Goal: Transaction & Acquisition: Purchase product/service

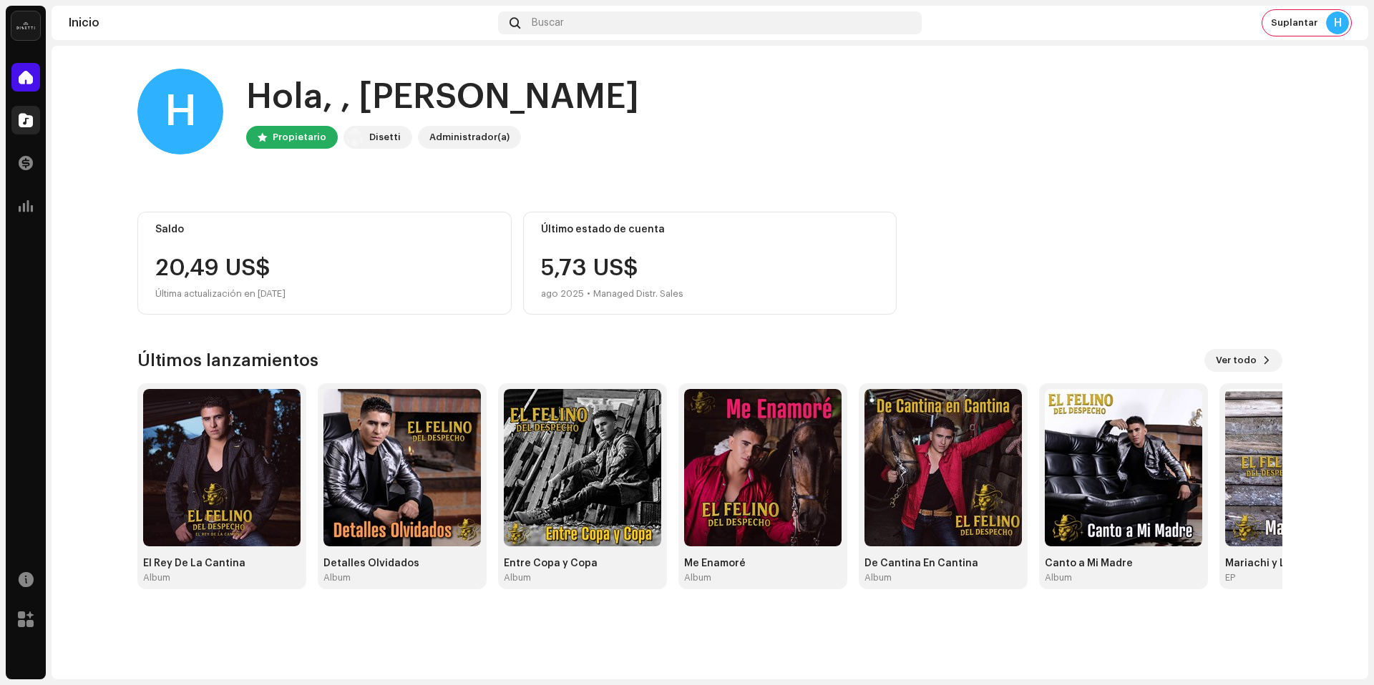
click at [24, 128] on div at bounding box center [25, 120] width 29 height 29
click at [26, 120] on span at bounding box center [26, 119] width 14 height 11
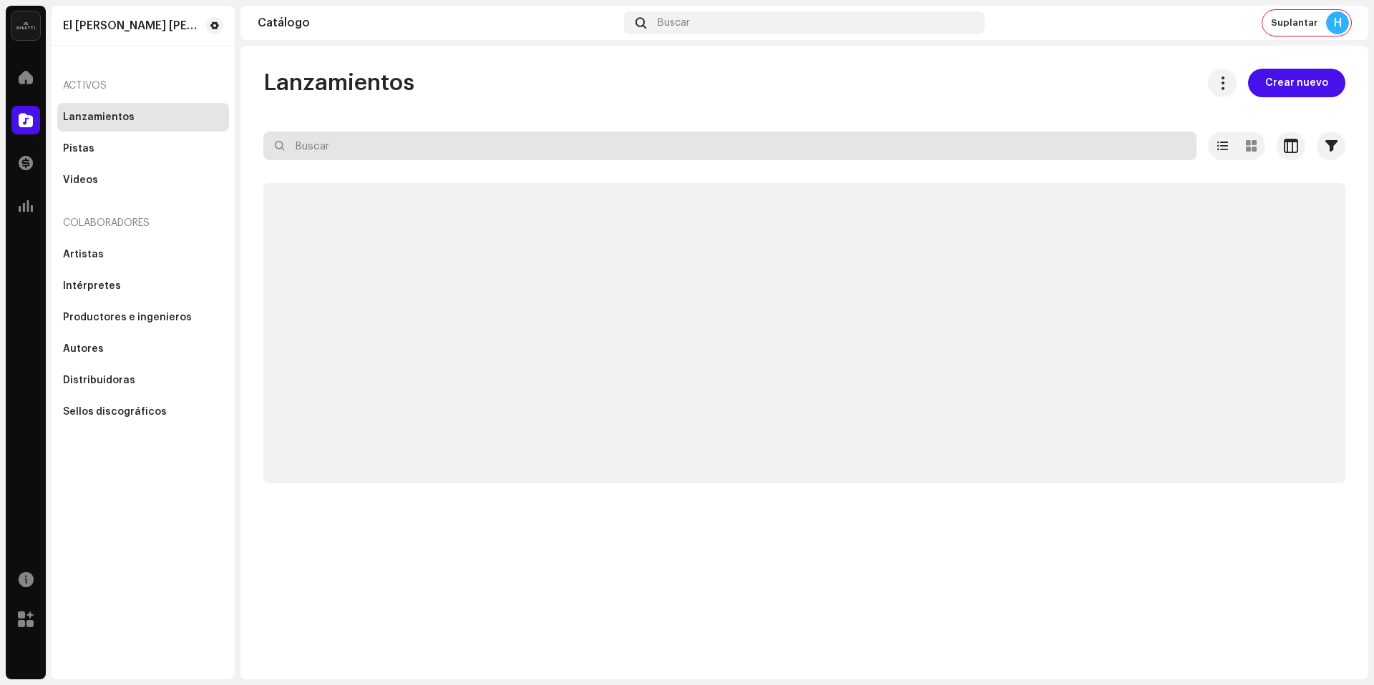
click at [383, 155] on input "text" at bounding box center [729, 146] width 933 height 29
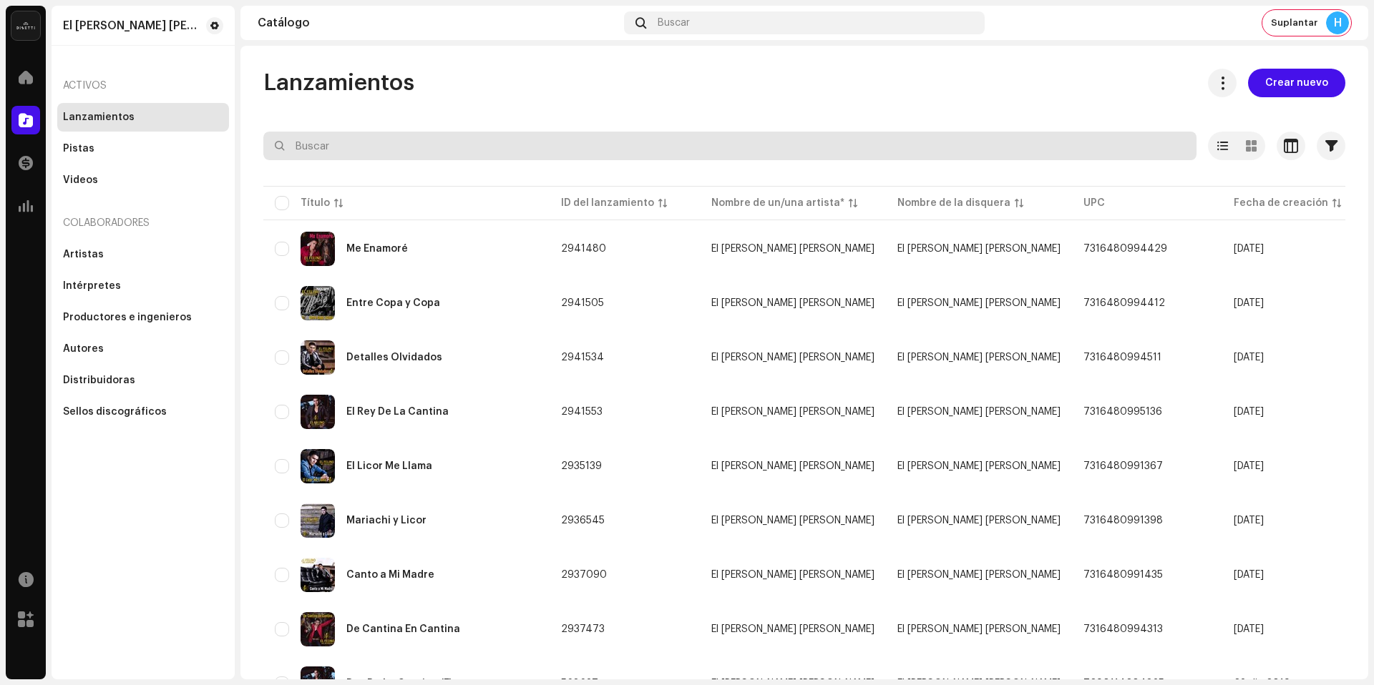
paste input "QZ22B3001328"
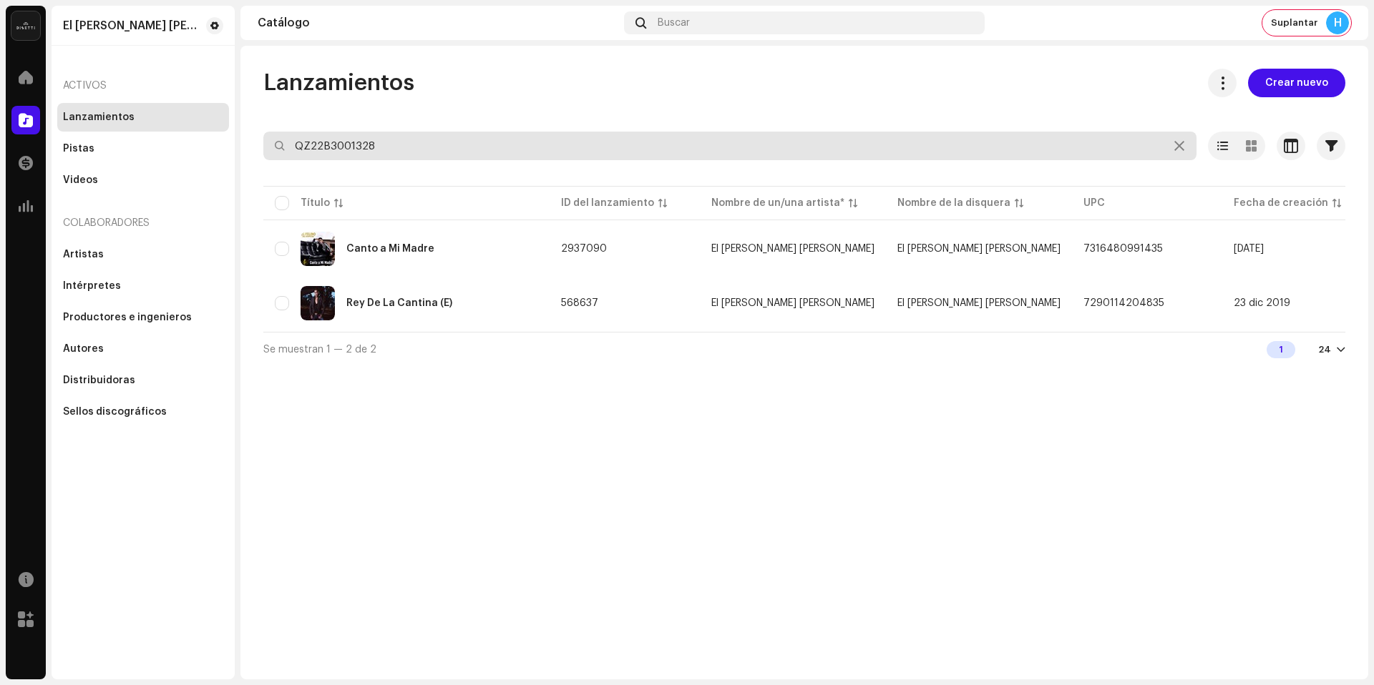
type input "QZ22B3001328"
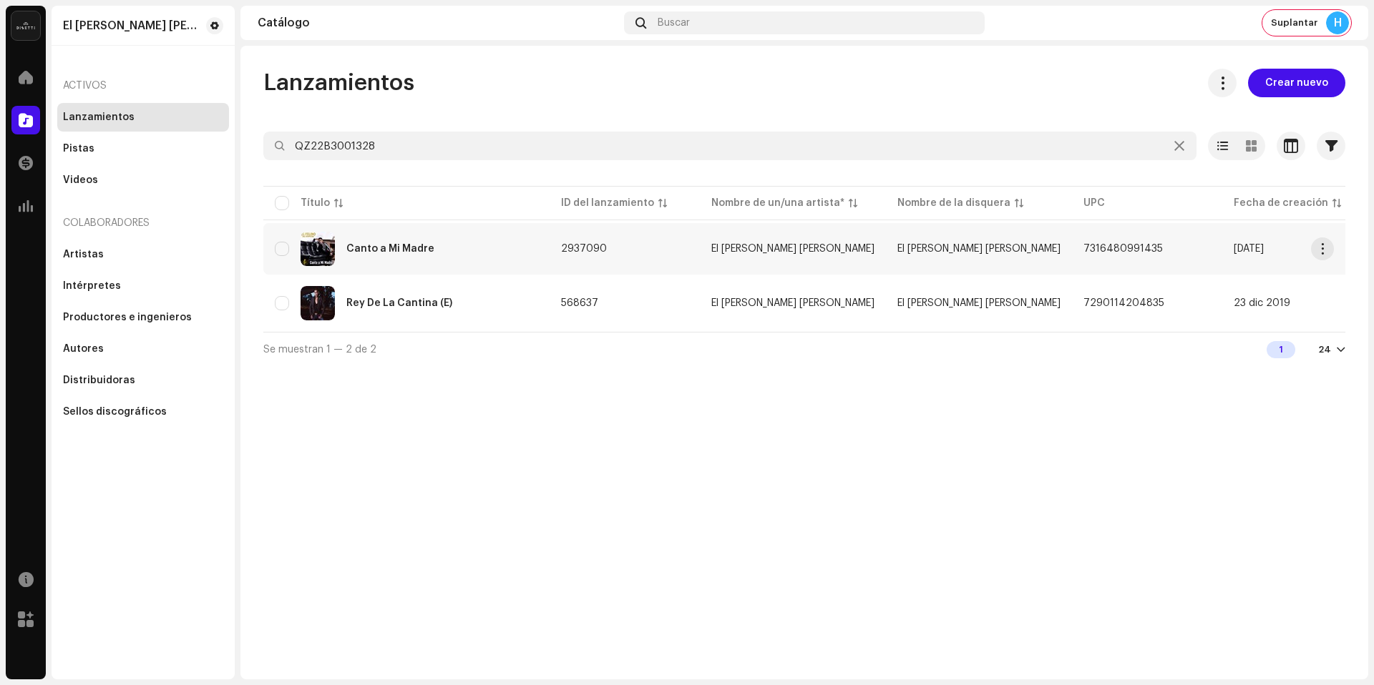
click at [686, 258] on td "2937090" at bounding box center [624, 249] width 150 height 52
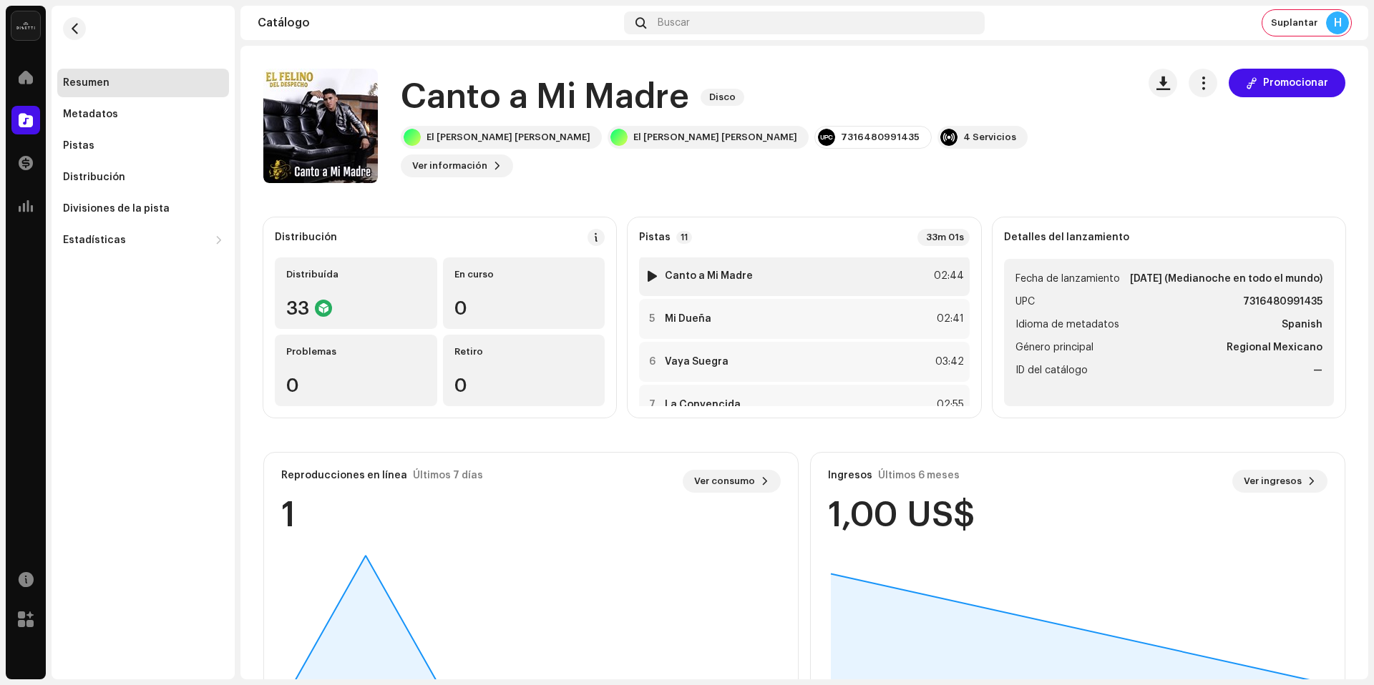
scroll to position [332, 0]
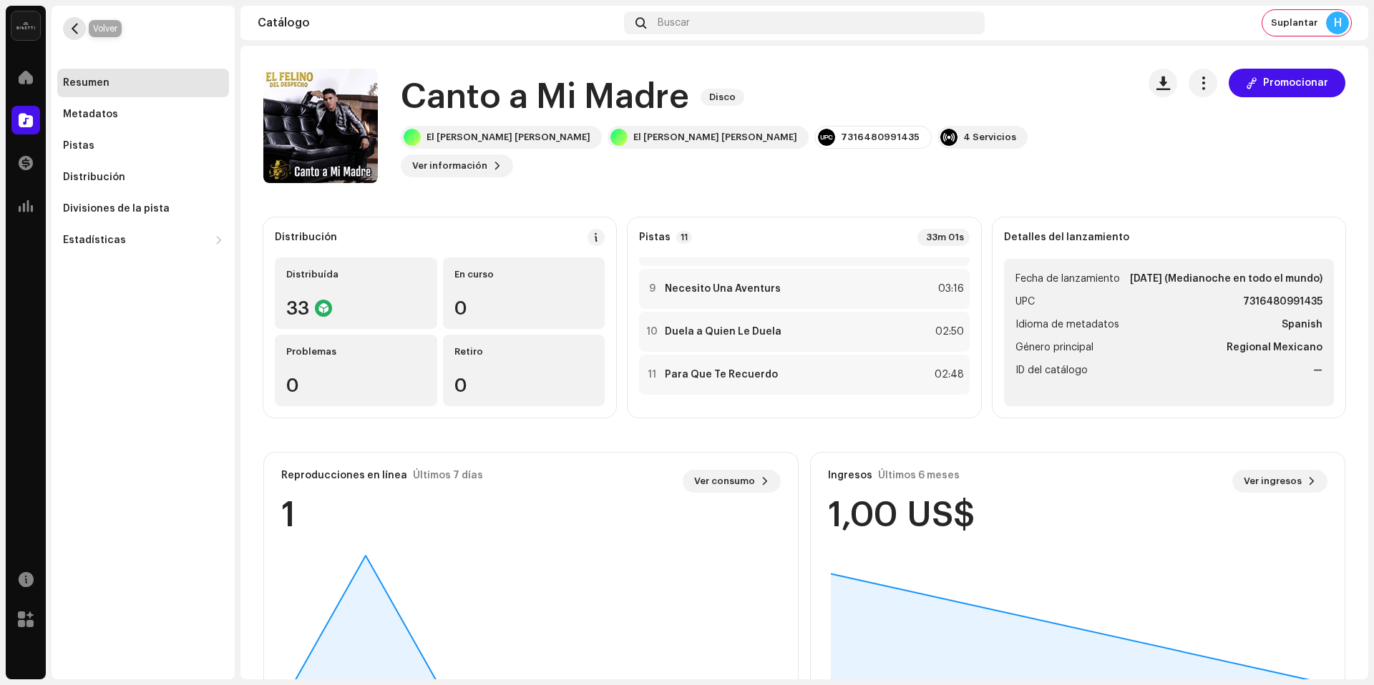
click at [82, 33] on button "button" at bounding box center [74, 28] width 23 height 23
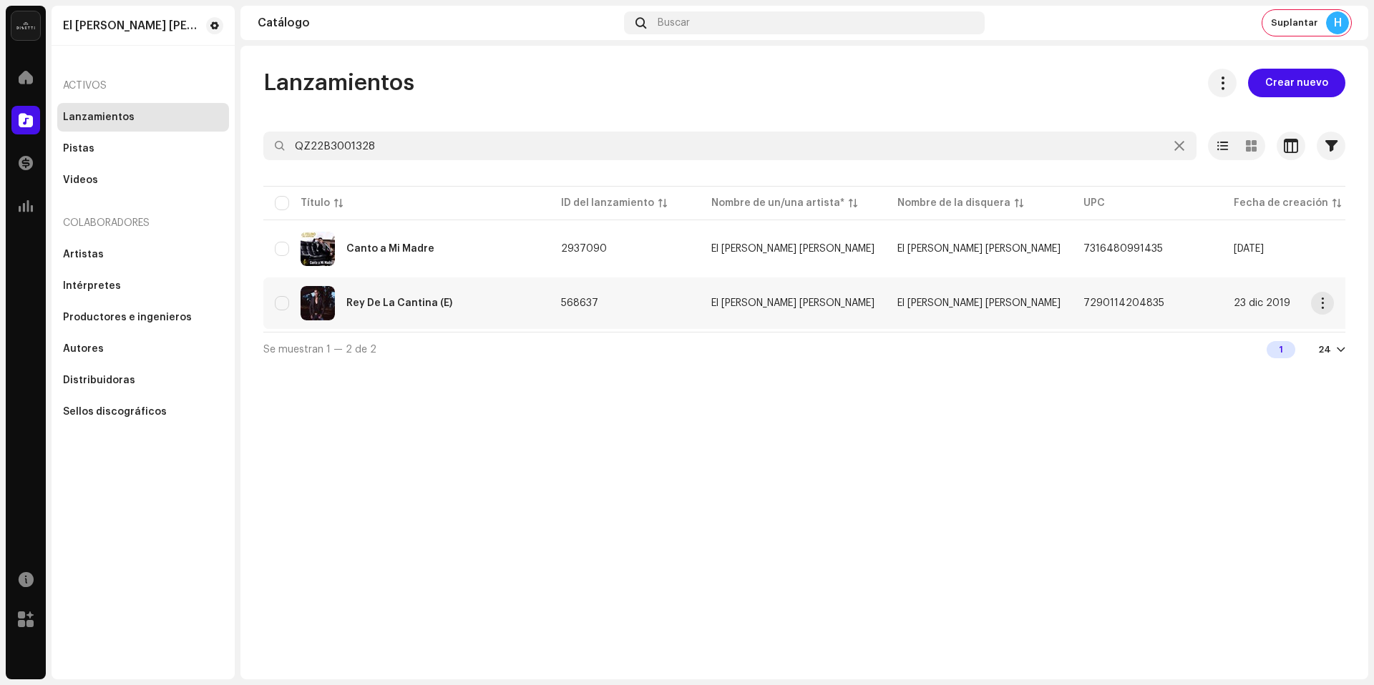
click at [503, 304] on div "Rey De La Cantina (E)" at bounding box center [406, 303] width 263 height 34
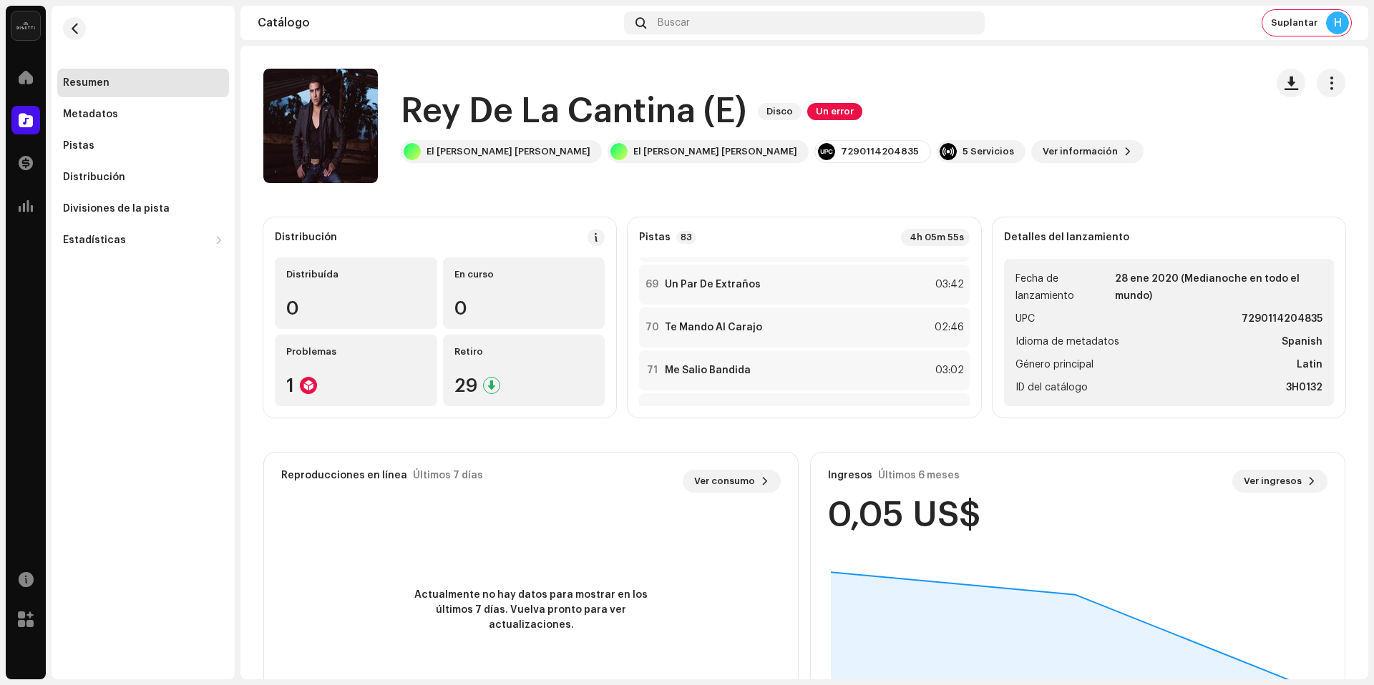
scroll to position [3423, 0]
click at [82, 29] on button "button" at bounding box center [74, 28] width 23 height 23
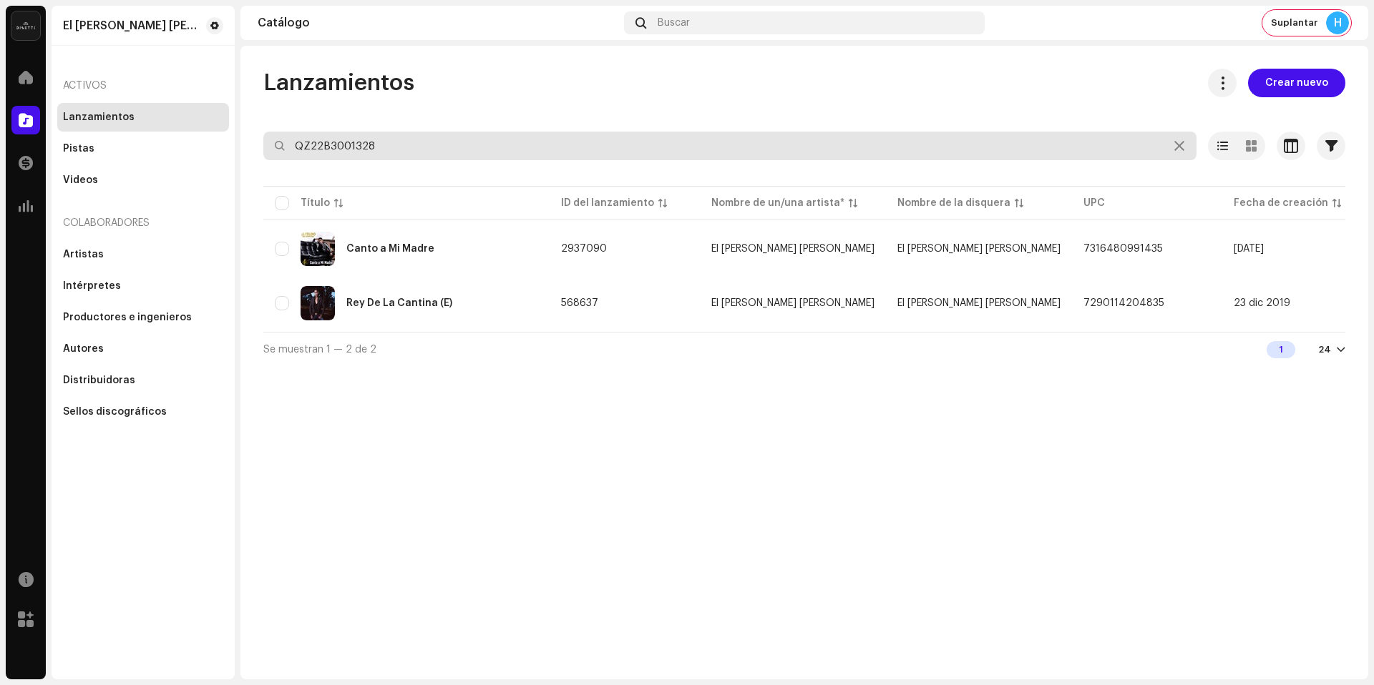
click at [479, 156] on input "QZ22B3001328" at bounding box center [729, 146] width 933 height 29
type input "necesito una aventura"
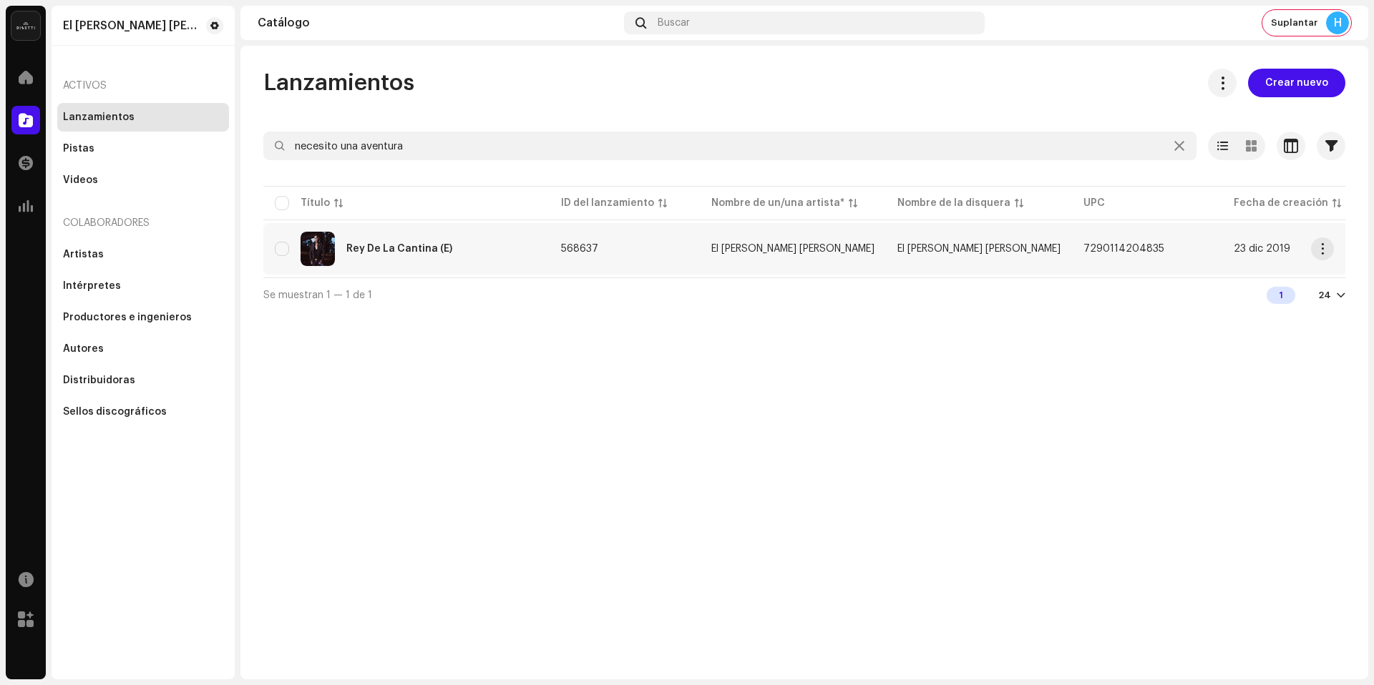
click at [676, 235] on td "568637" at bounding box center [624, 249] width 150 height 52
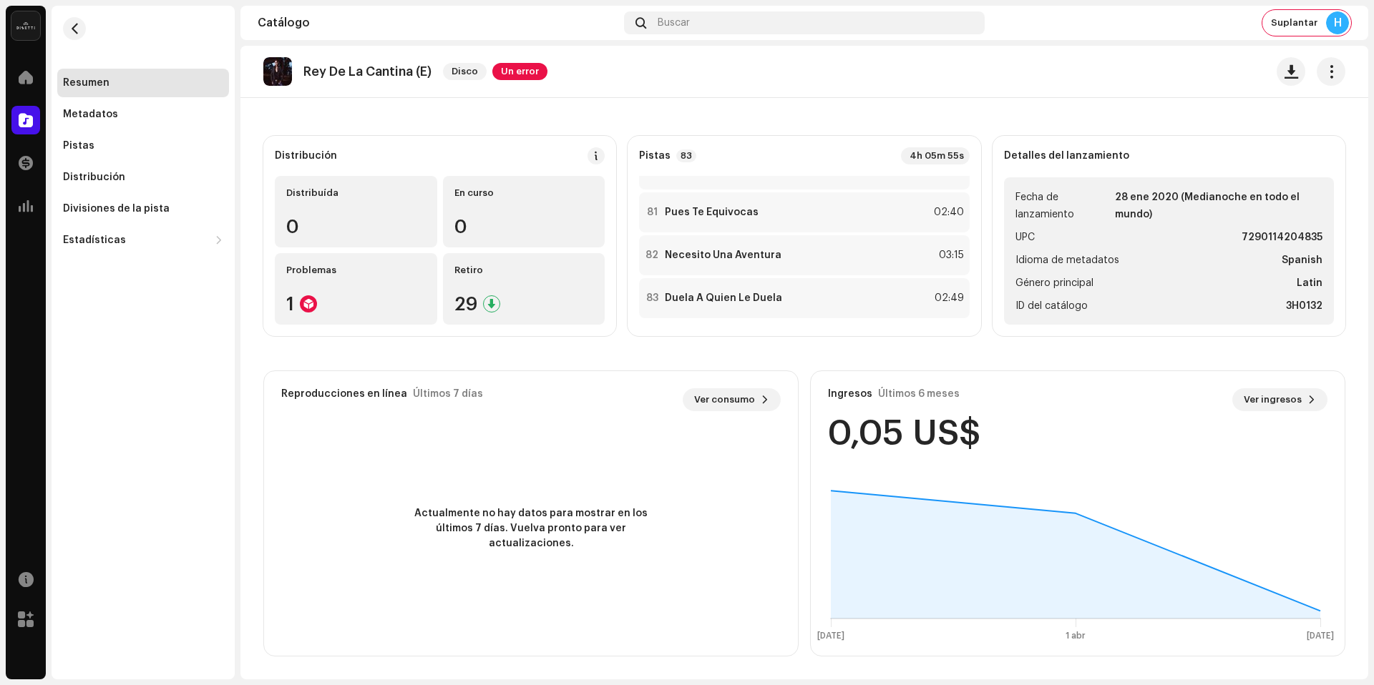
scroll to position [3423, 0]
click at [79, 24] on span "button" at bounding box center [74, 28] width 11 height 11
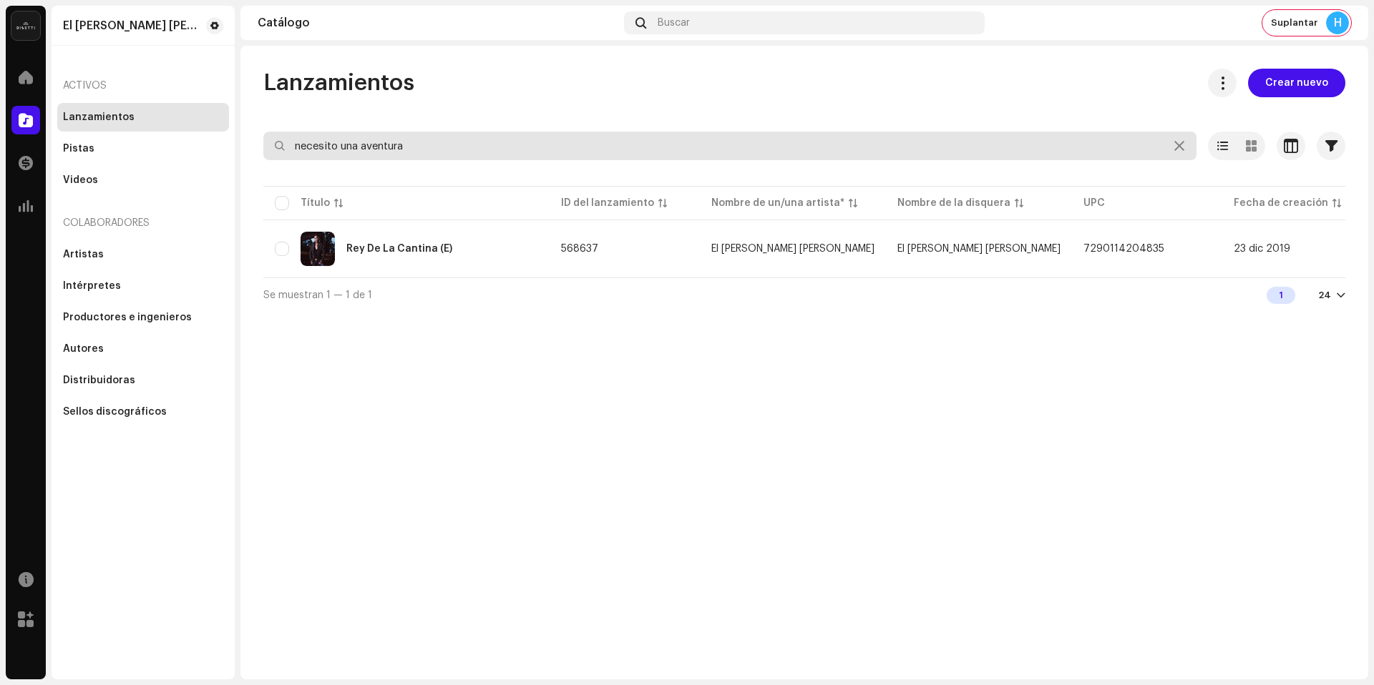
click at [358, 134] on input "necesito una aventura" at bounding box center [729, 146] width 933 height 29
paste input "QZ22B3001328"
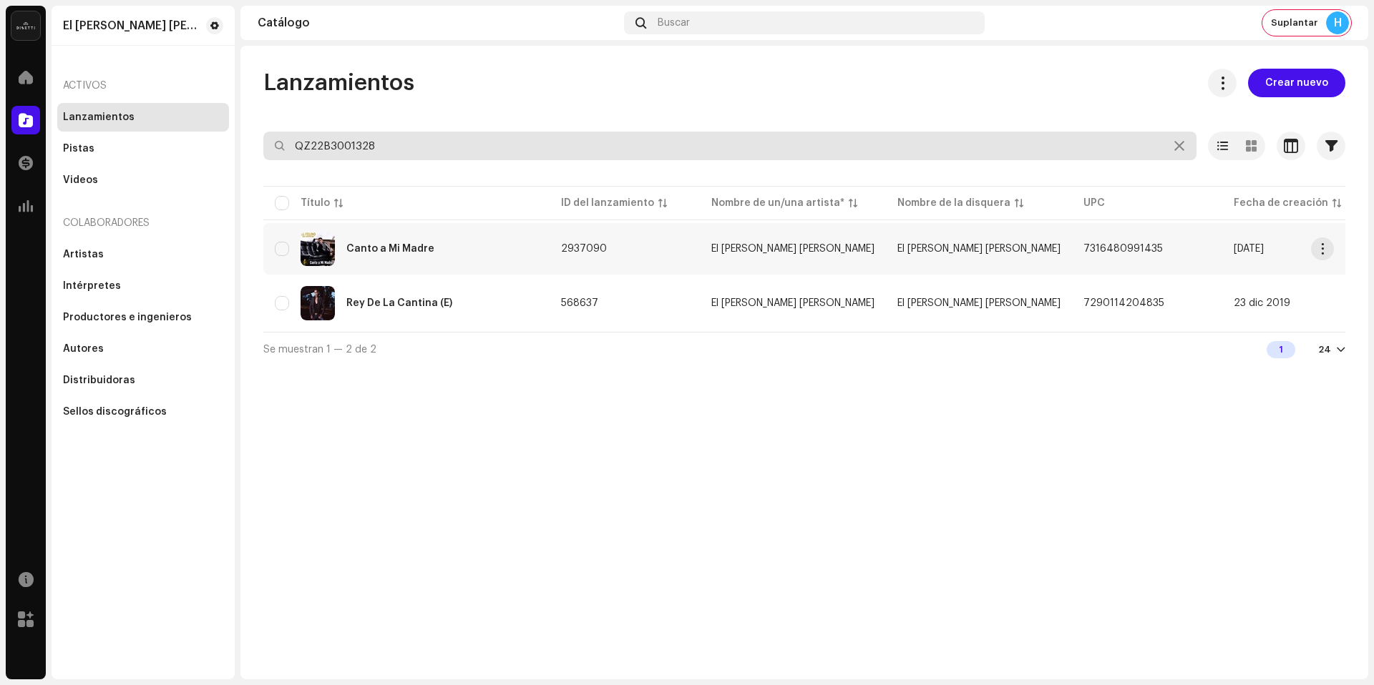
type input "QZ22B3001328"
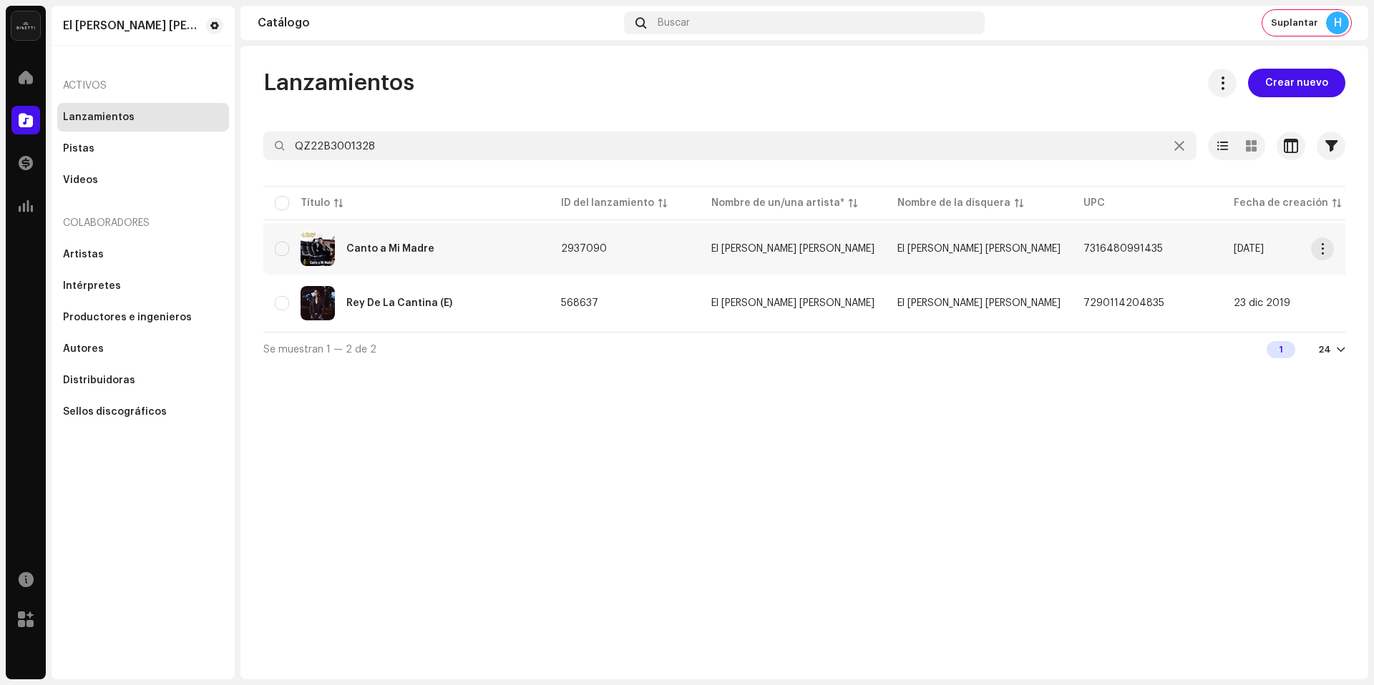
click at [481, 245] on div "Canto a Mi Madre" at bounding box center [406, 249] width 263 height 34
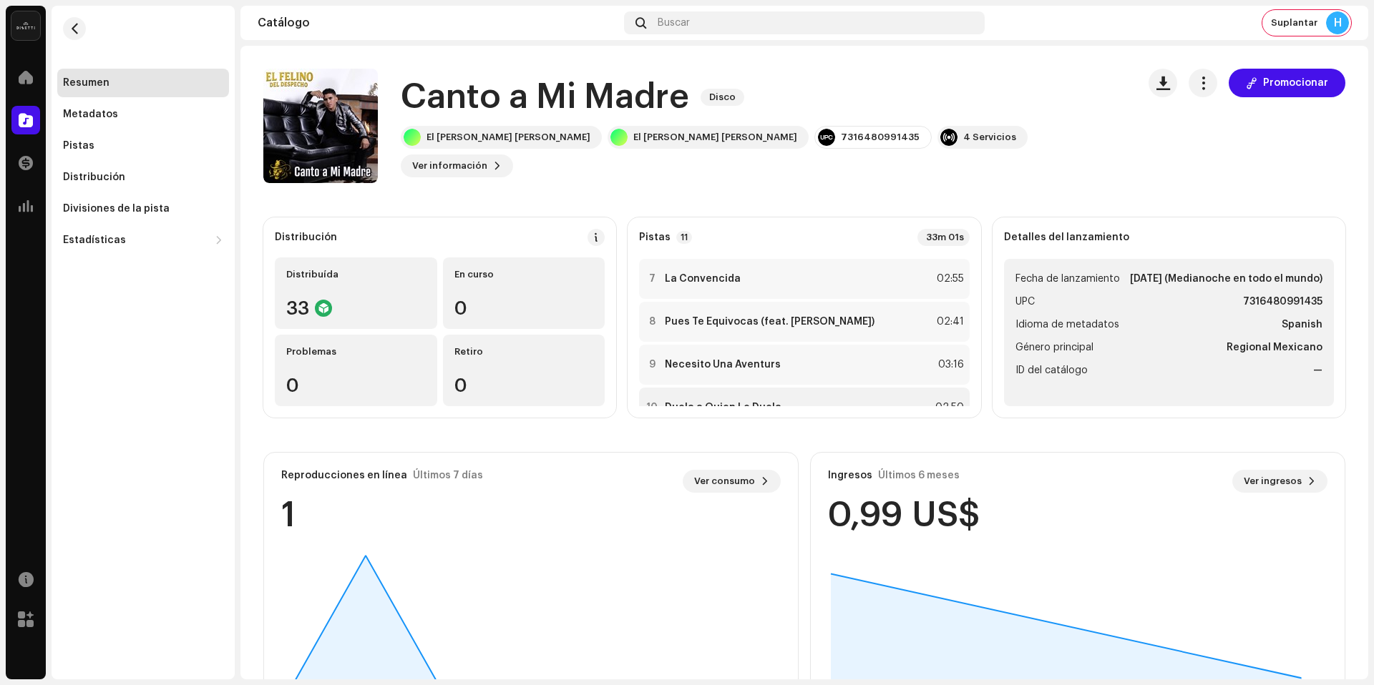
scroll to position [332, 0]
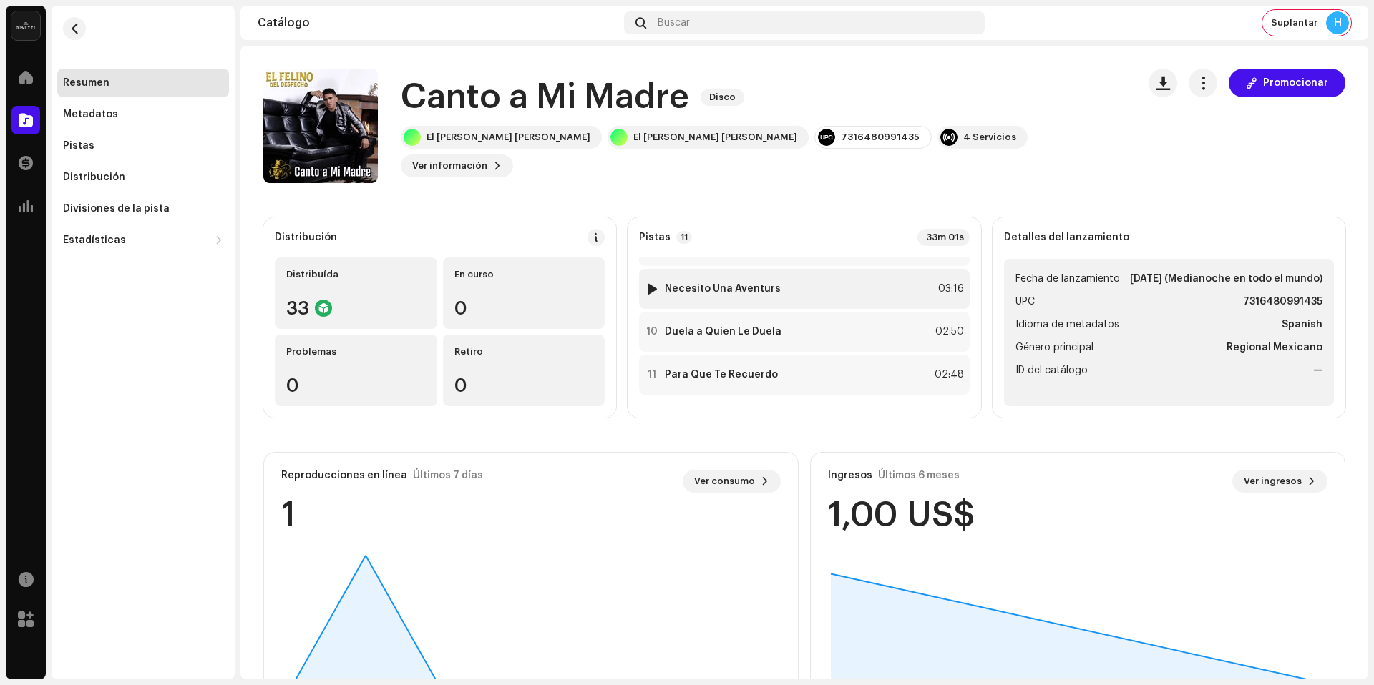
click at [831, 293] on div "9 Necesito Una Aventurs 03:16" at bounding box center [804, 289] width 330 height 40
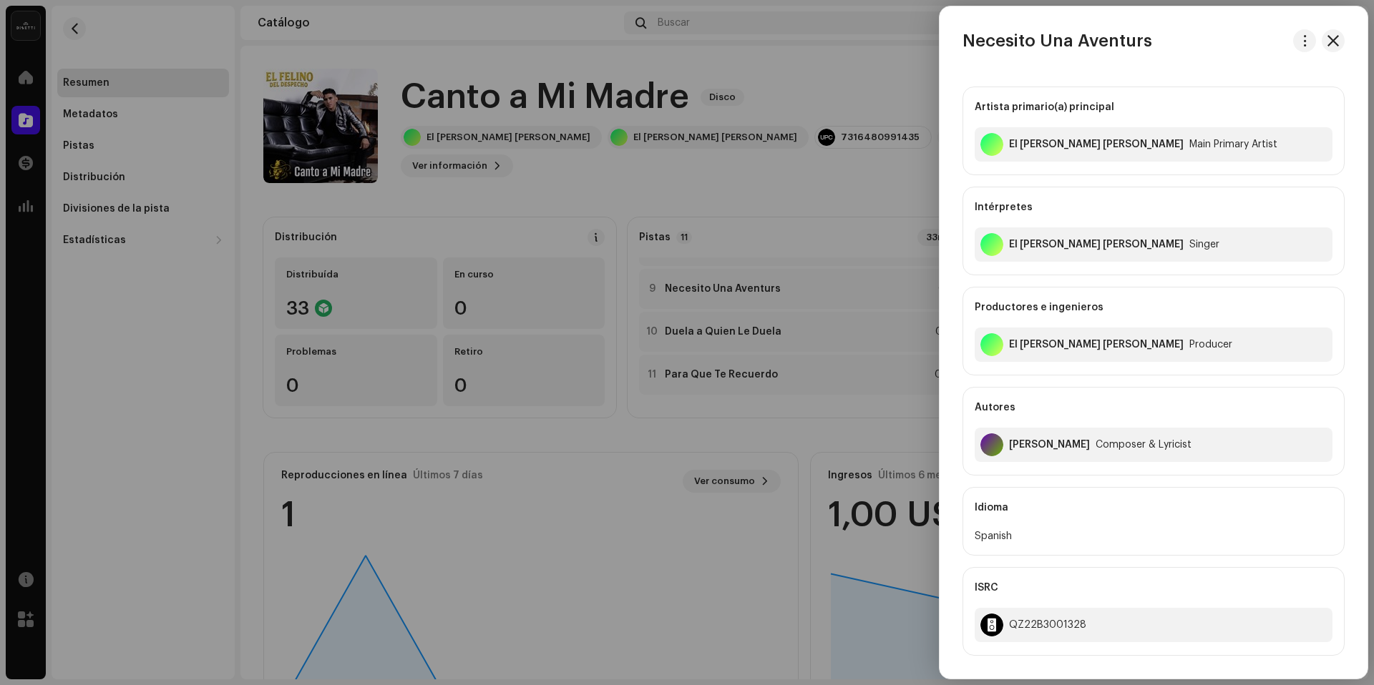
click at [779, 214] on div at bounding box center [687, 342] width 1374 height 685
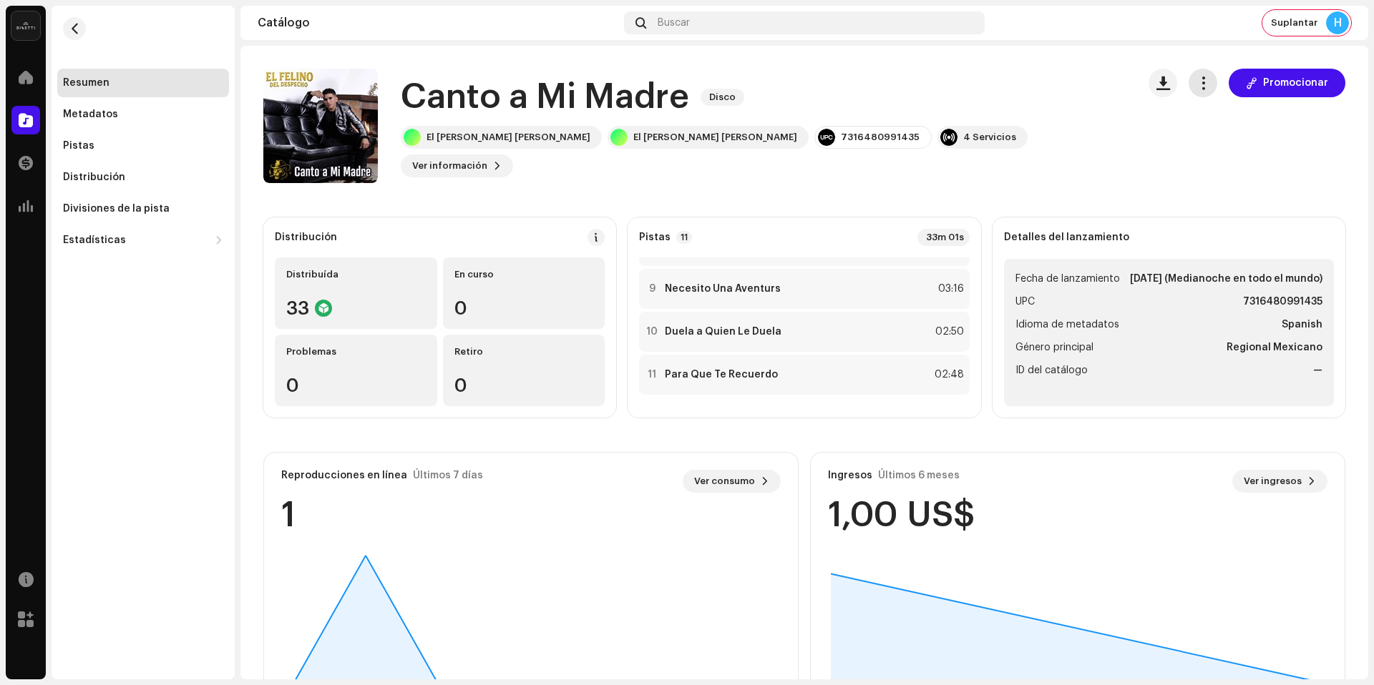
click at [1210, 87] on button "button" at bounding box center [1202, 83] width 29 height 29
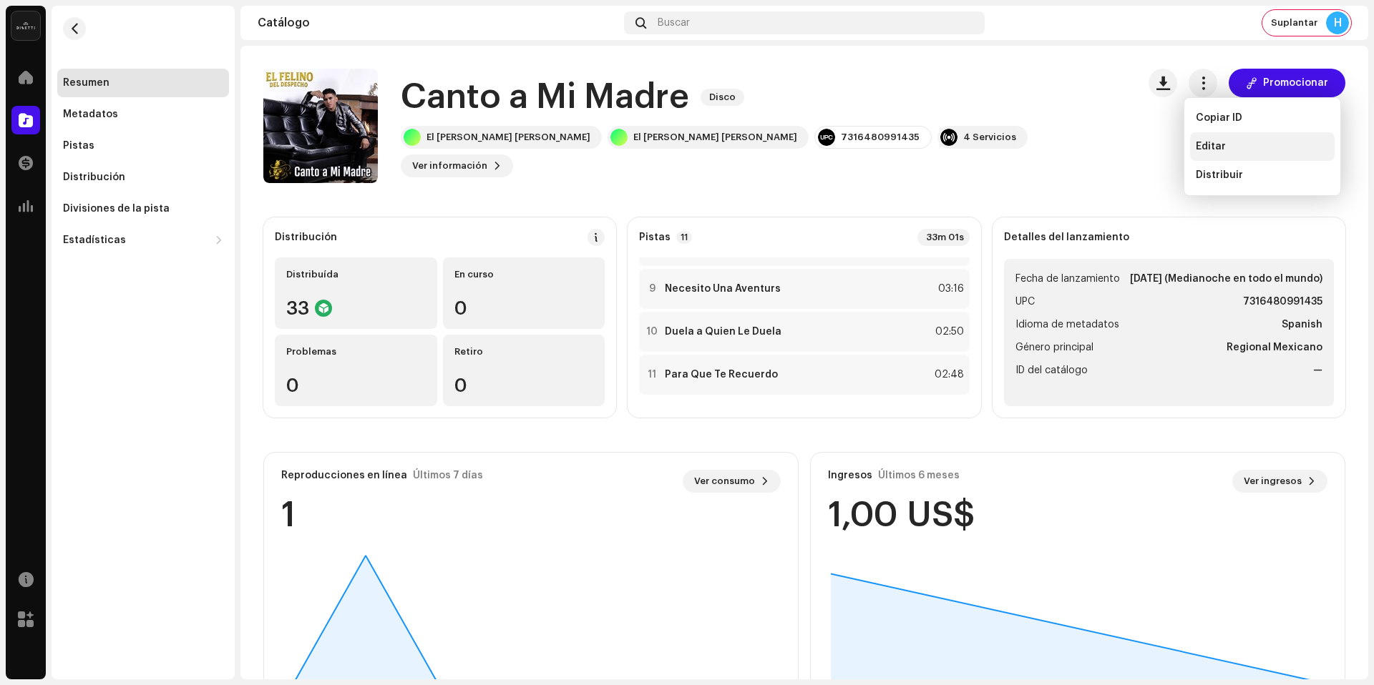
click at [1218, 146] on span "Editar" at bounding box center [1210, 146] width 30 height 11
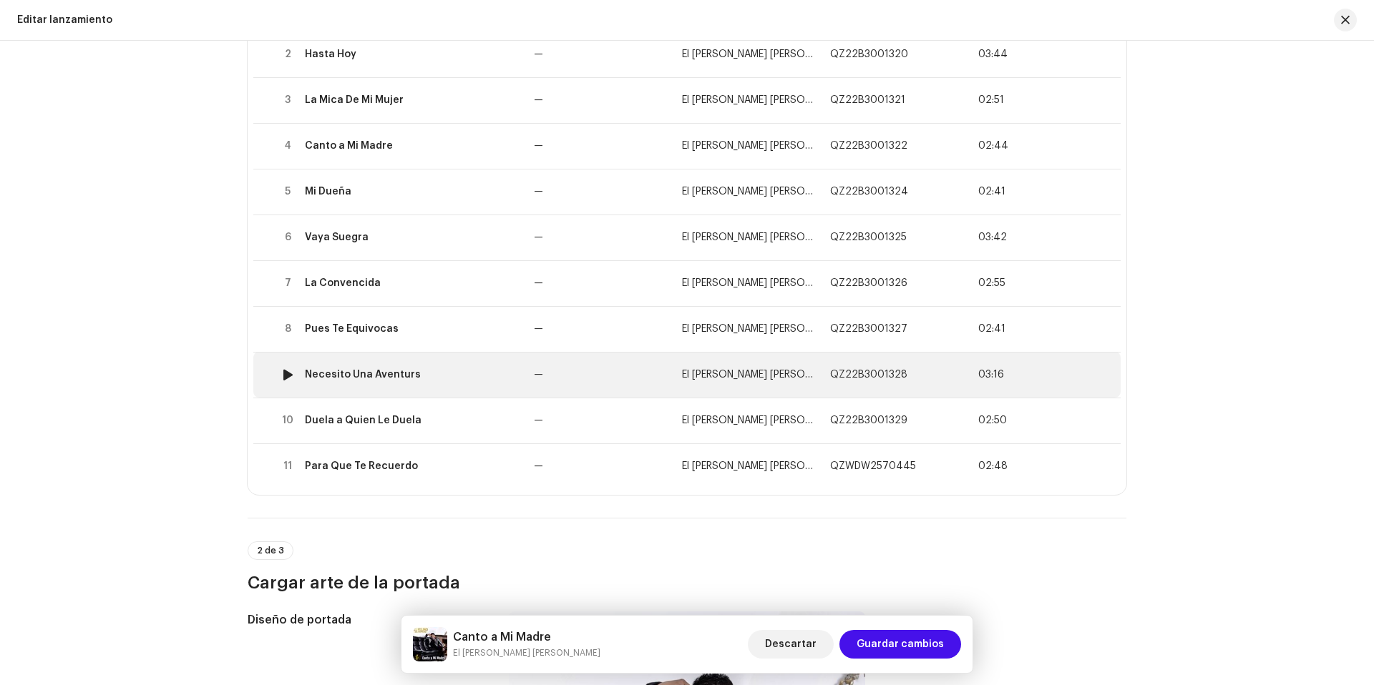
scroll to position [254, 0]
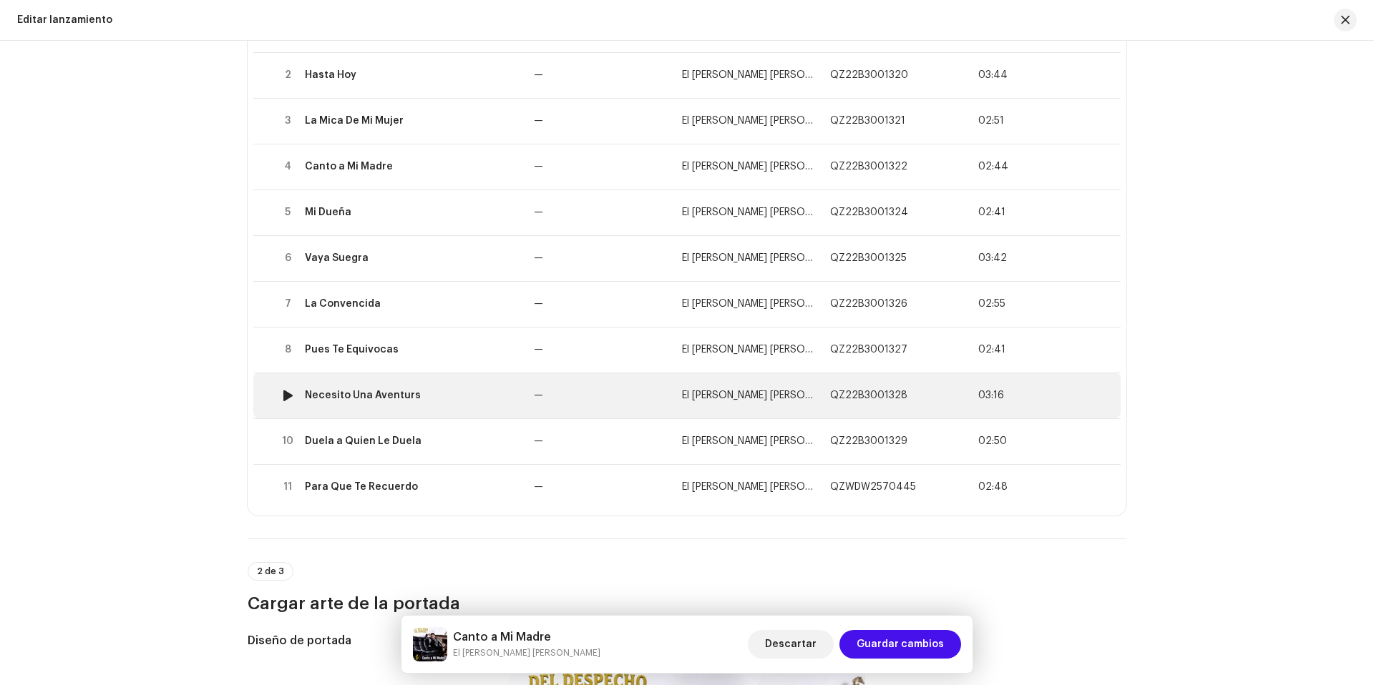
click at [454, 404] on td "Necesito Una Aventurs" at bounding box center [413, 396] width 229 height 46
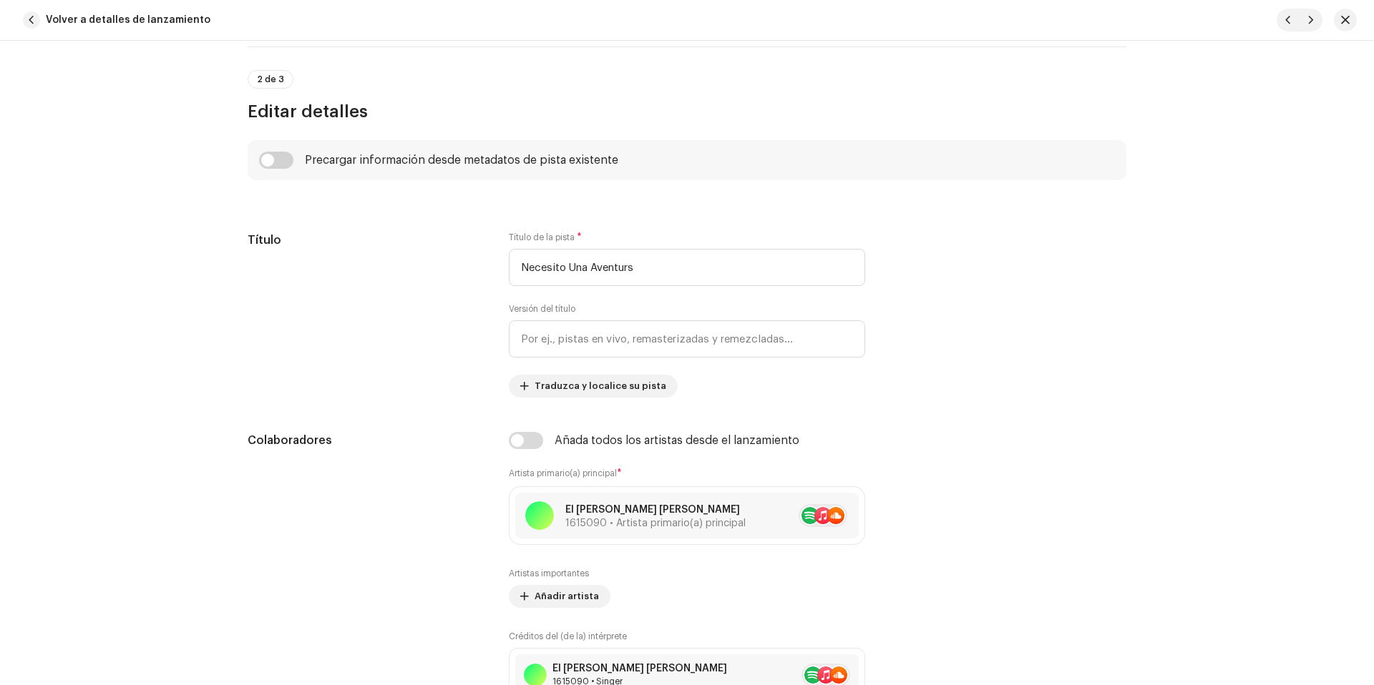
scroll to position [530, 0]
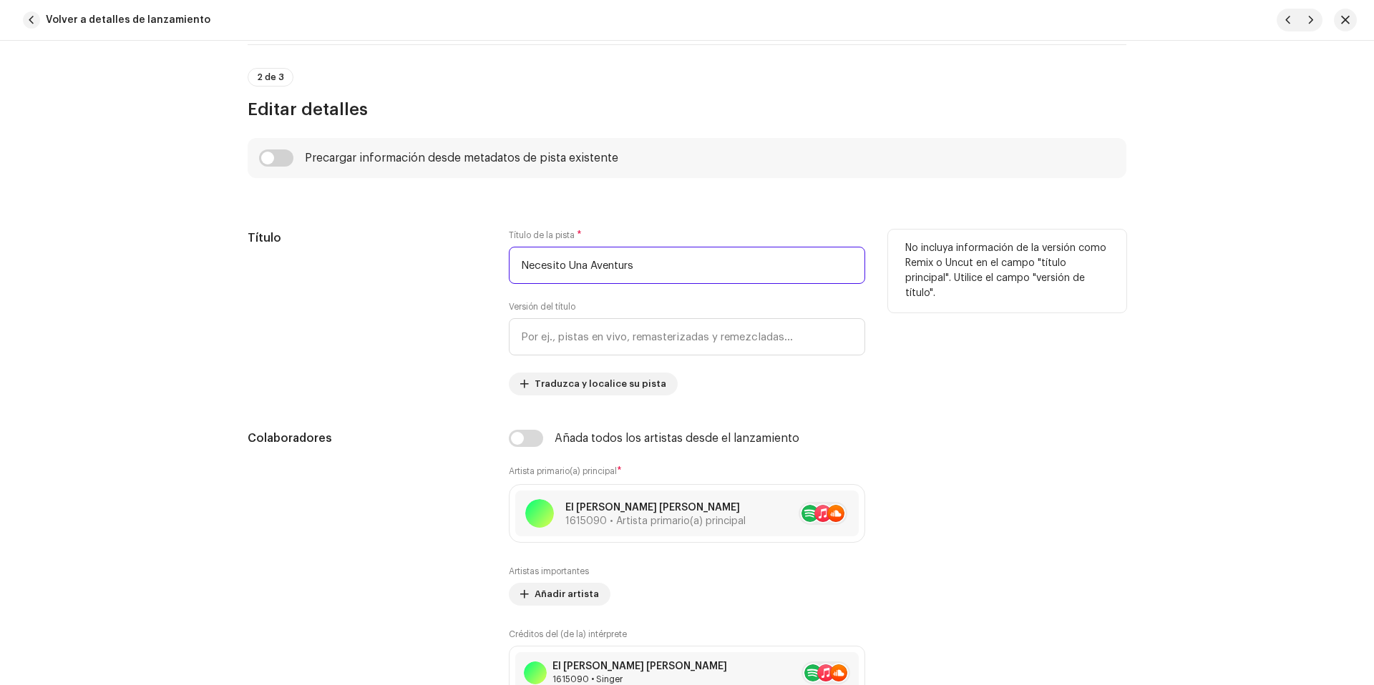
click at [655, 263] on input "Necesito Una Aventurs" at bounding box center [687, 265] width 356 height 37
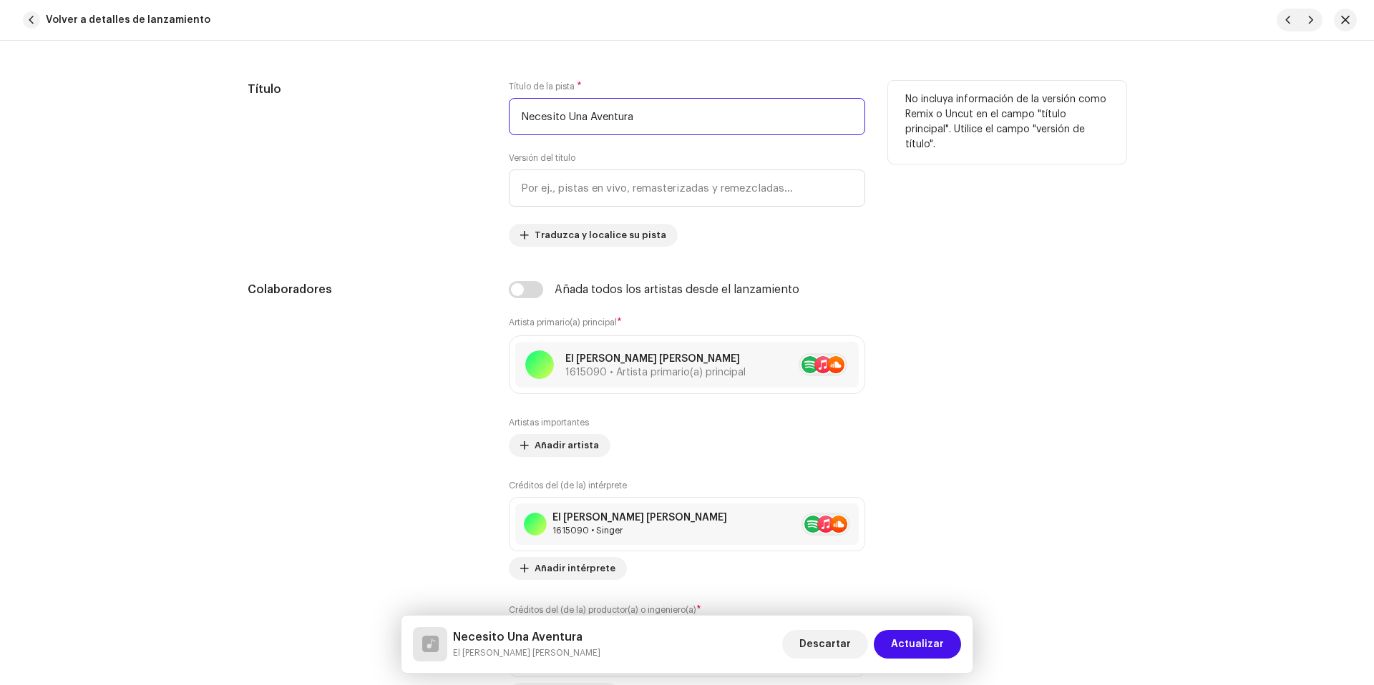
scroll to position [750, 0]
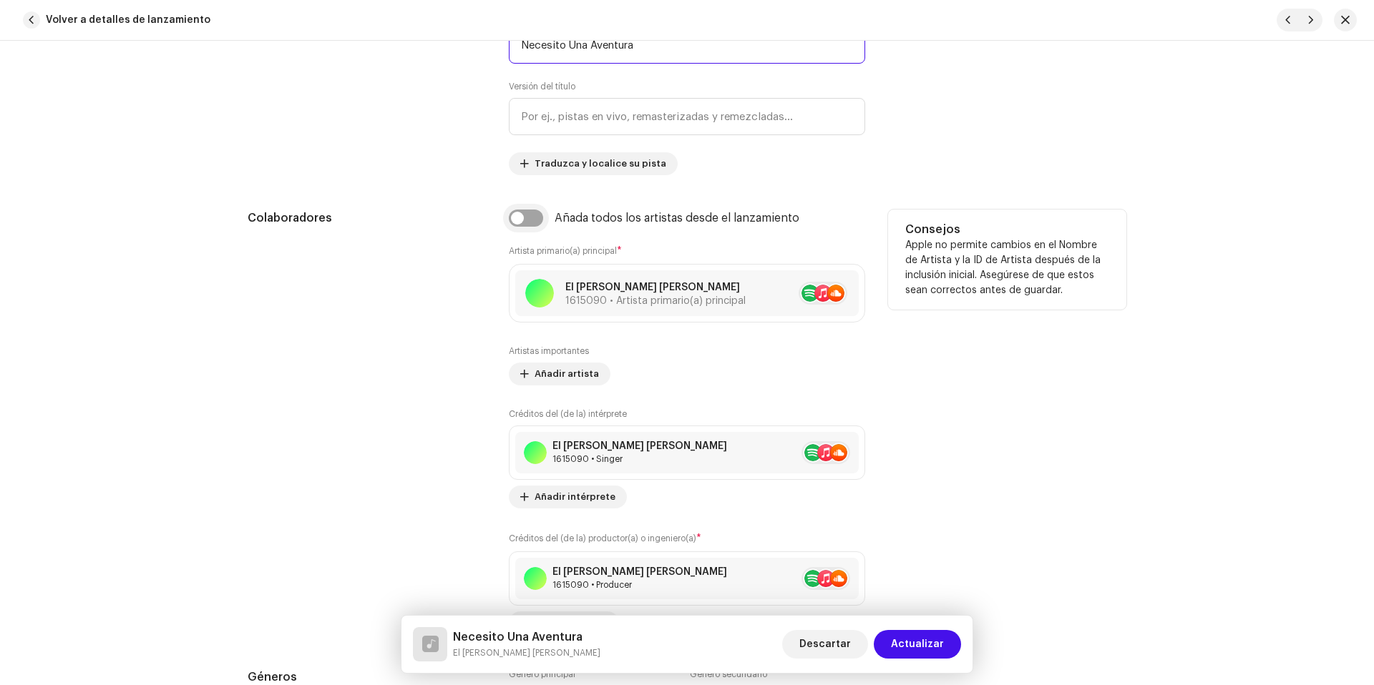
type input "Necesito Una Aventura"
click at [530, 225] on input "checkbox" at bounding box center [526, 218] width 34 height 17
checkbox input "true"
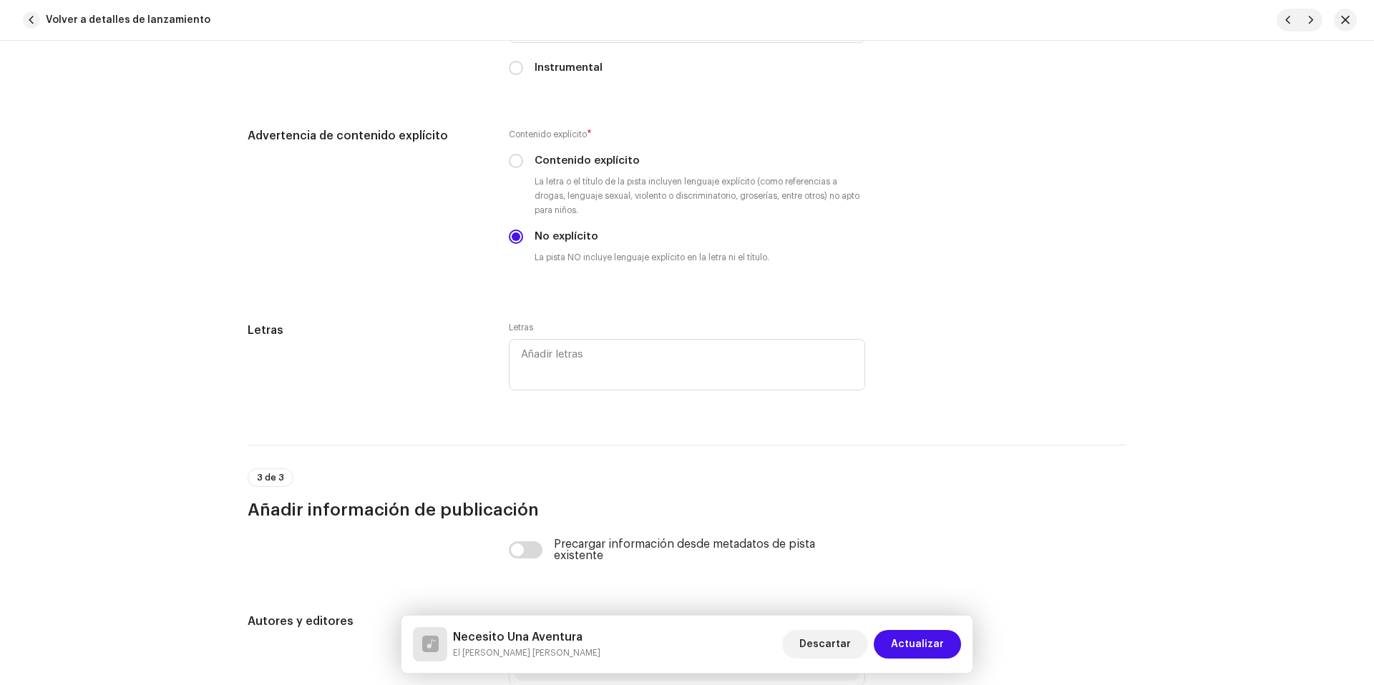
scroll to position [2865, 0]
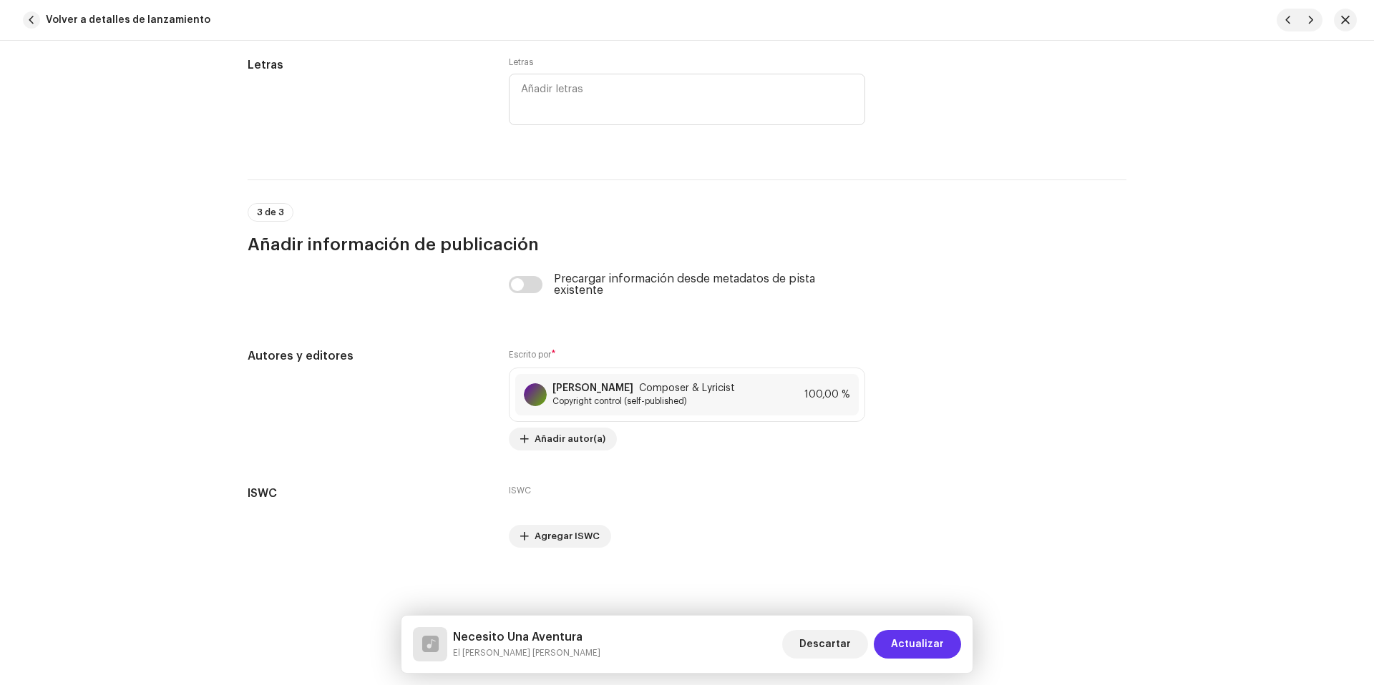
click at [909, 642] on span "Actualizar" at bounding box center [917, 644] width 53 height 29
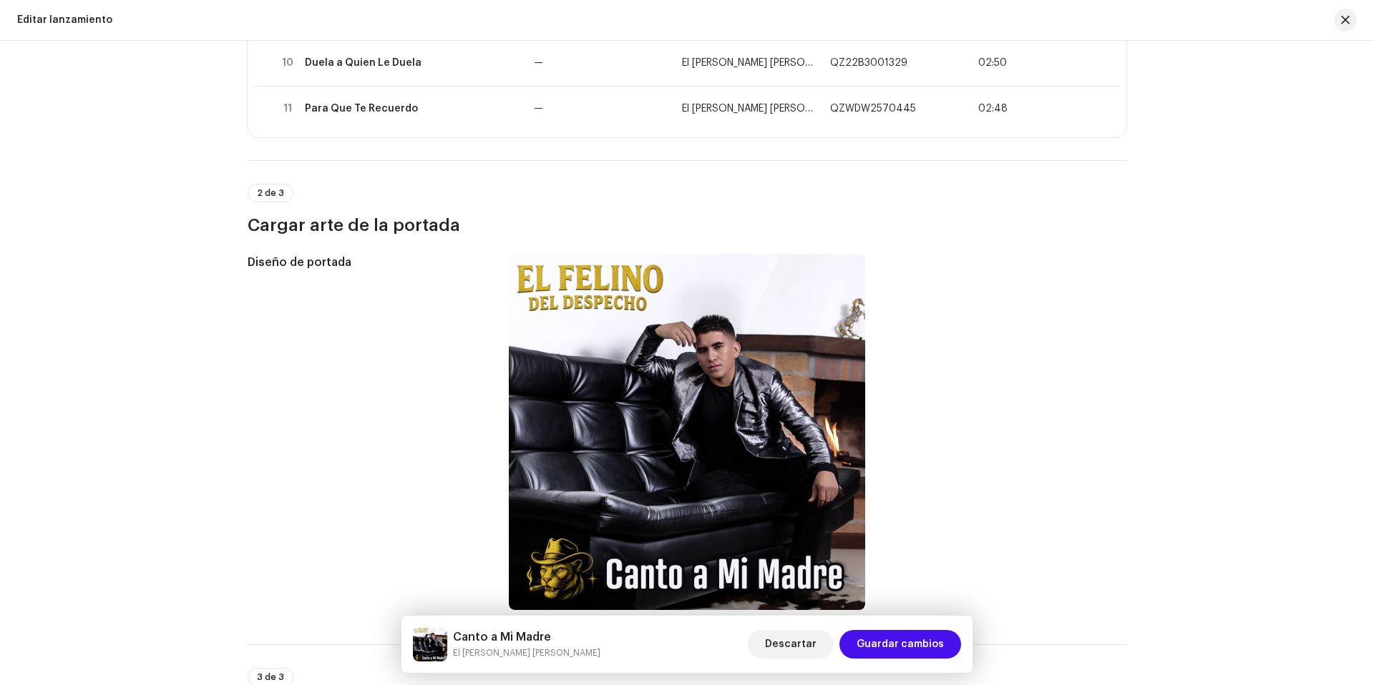
scroll to position [253, 0]
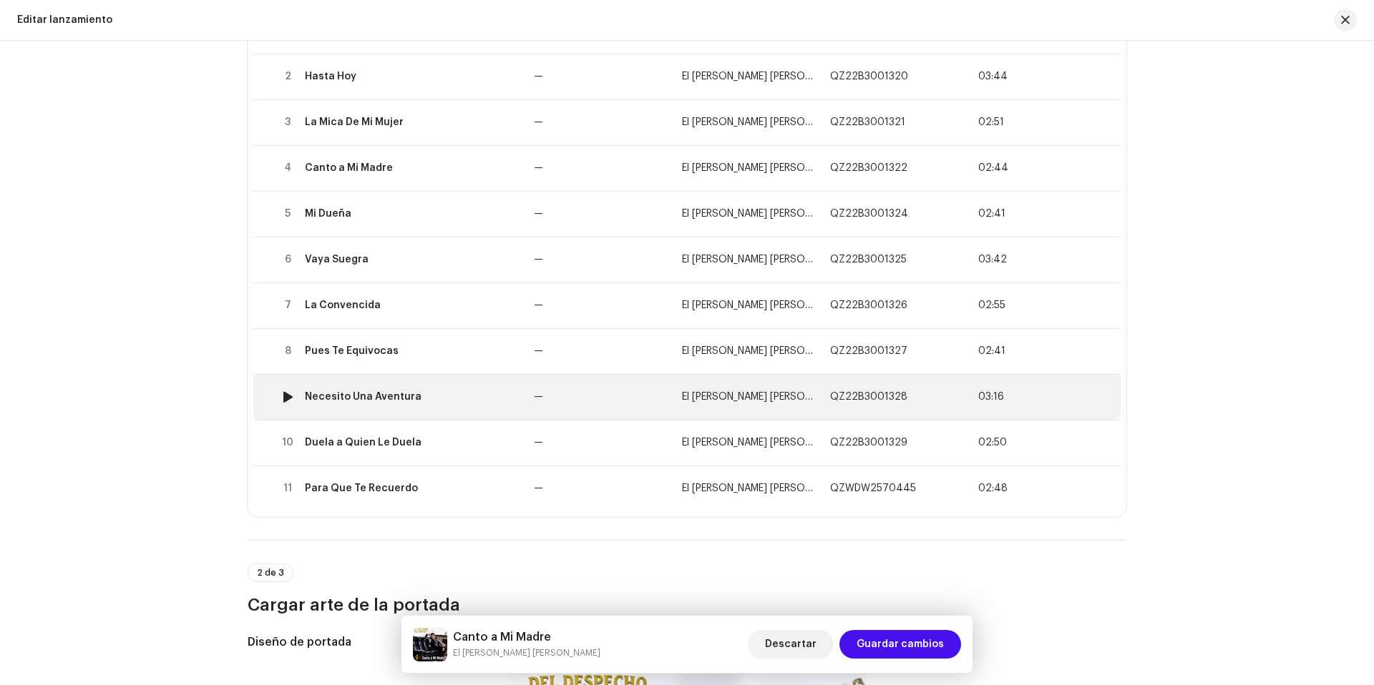
click at [611, 396] on td "—" at bounding box center [602, 397] width 148 height 46
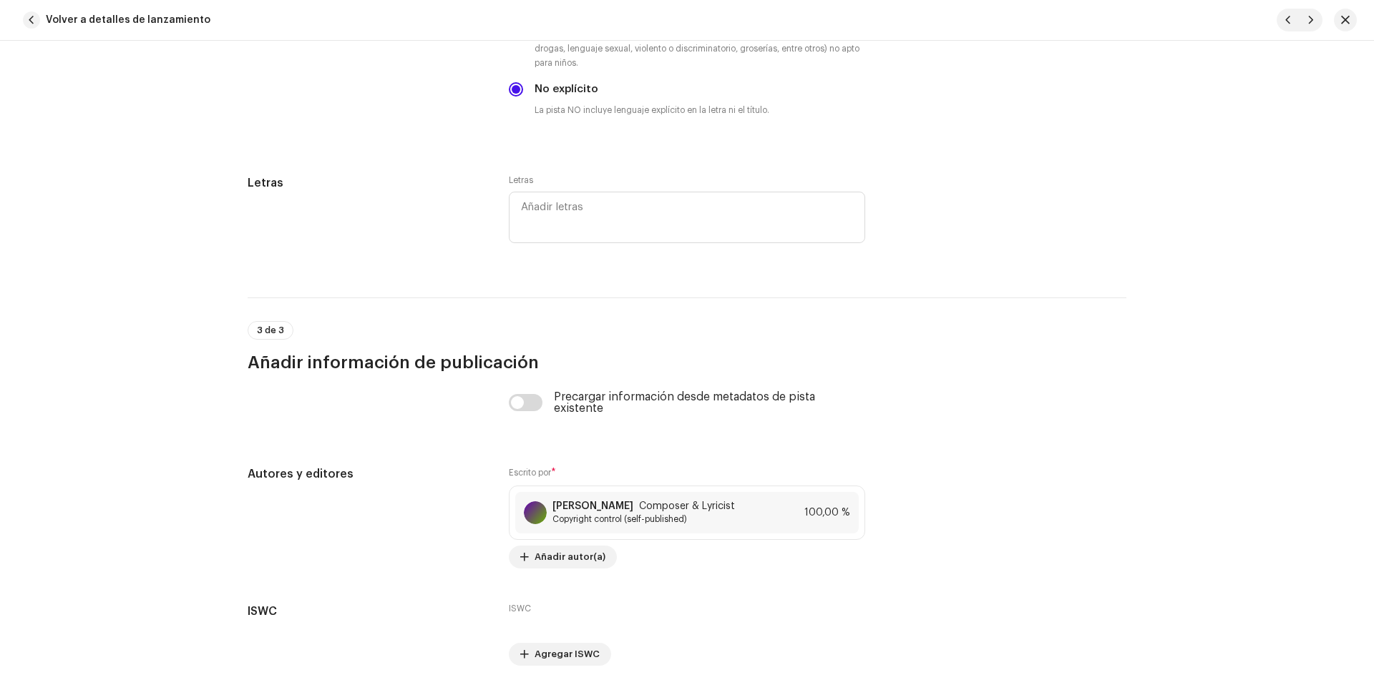
scroll to position [2865, 0]
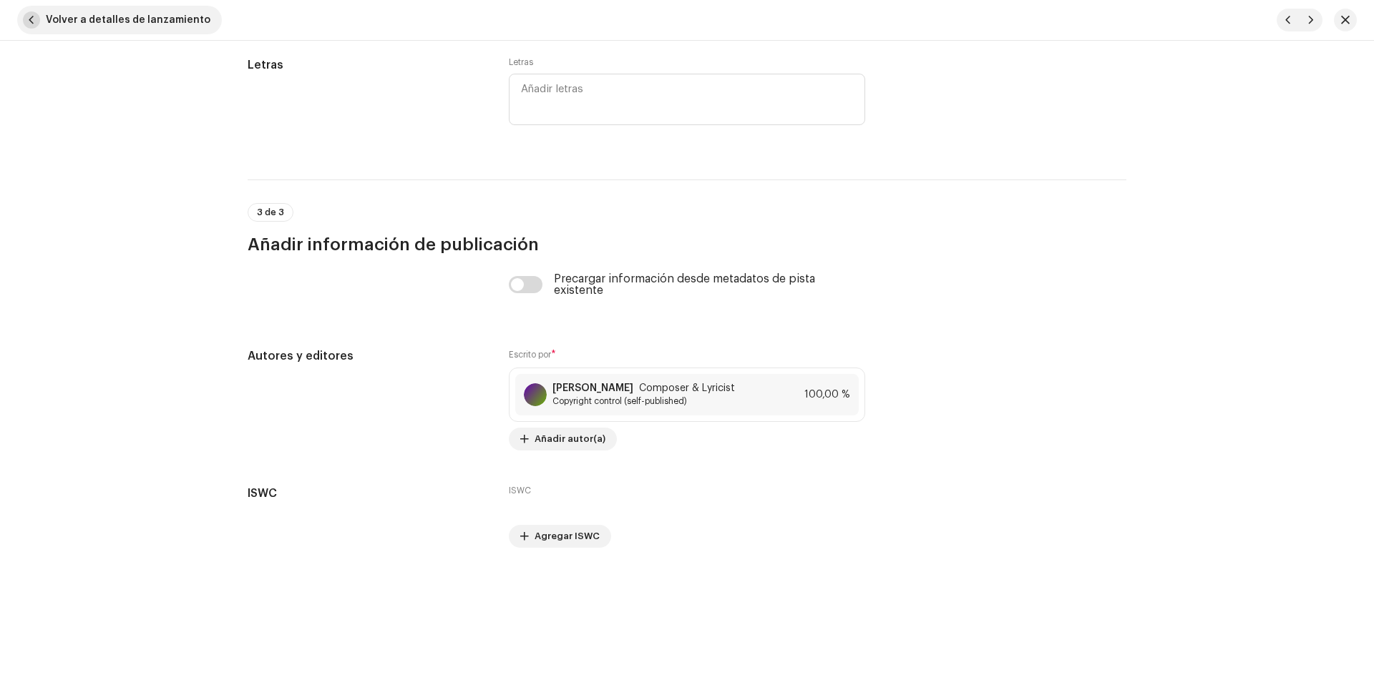
click at [95, 13] on span "Volver a detalles de lanzamiento" at bounding box center [128, 20] width 165 height 29
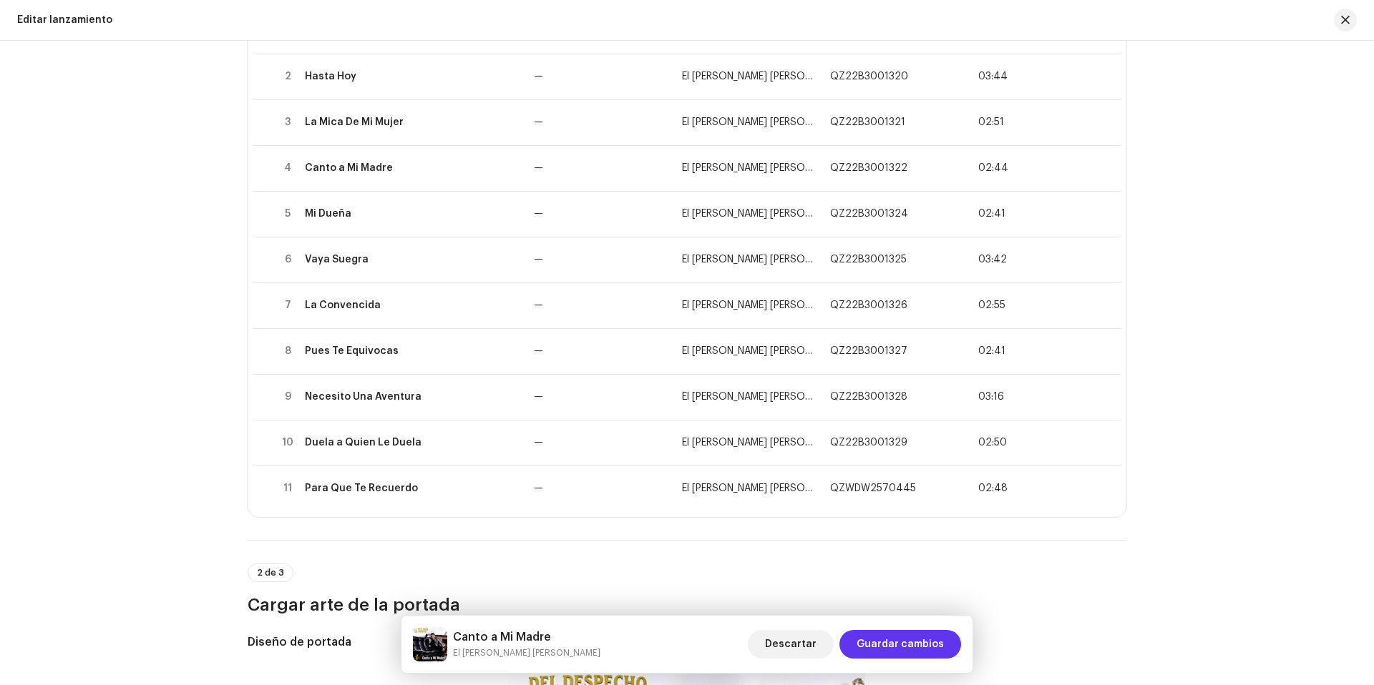
click at [908, 647] on span "Guardar cambios" at bounding box center [899, 644] width 87 height 29
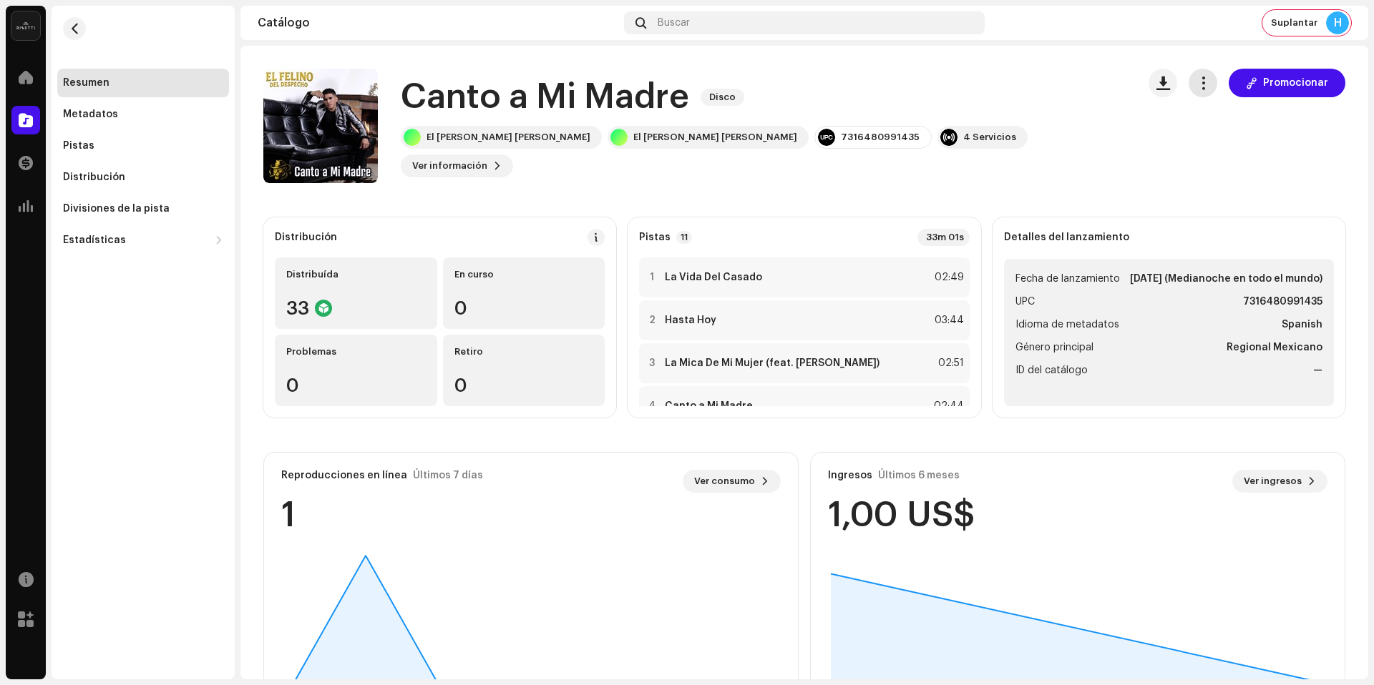
click at [1197, 87] on span "button" at bounding box center [1203, 82] width 14 height 11
click at [1072, 142] on div "Canto a Mi Madre Disco El [PERSON_NAME] Del Despecho El [PERSON_NAME] Del Despe…" at bounding box center [694, 126] width 862 height 114
click at [1196, 89] on span "button" at bounding box center [1203, 82] width 14 height 11
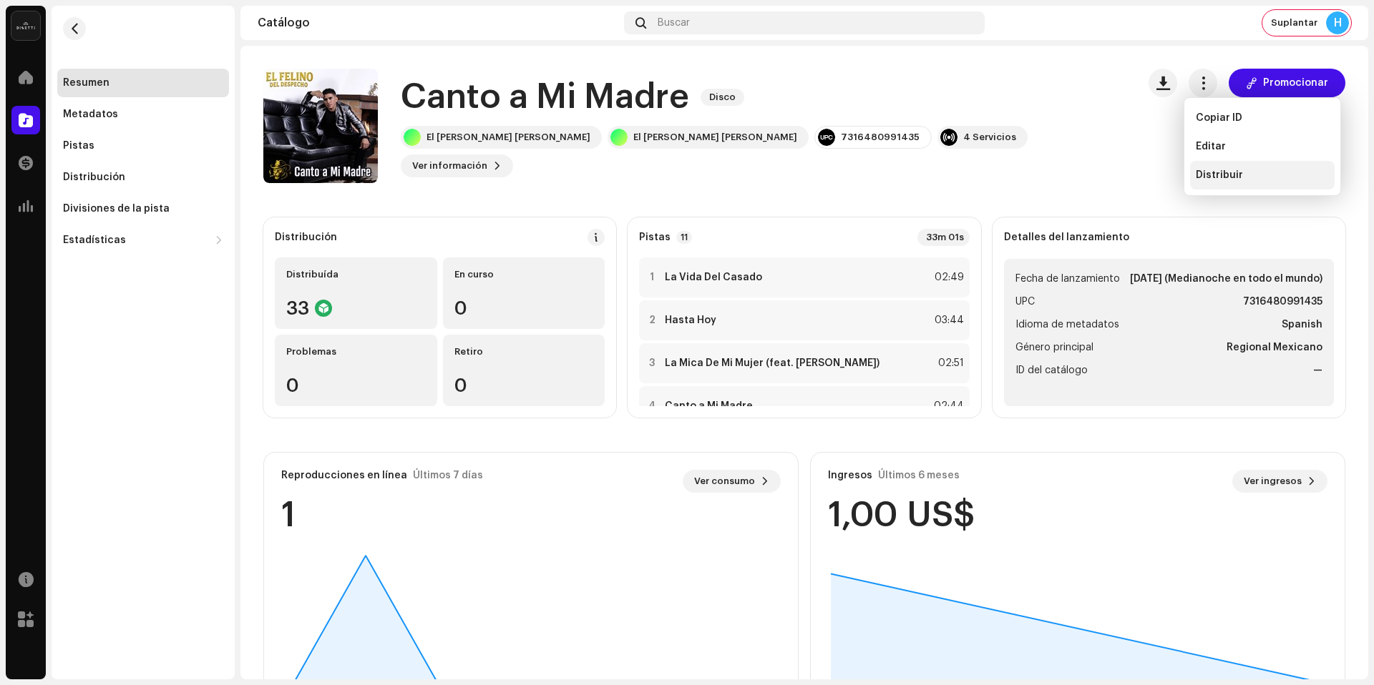
click at [1257, 167] on div "Distribuir" at bounding box center [1262, 175] width 145 height 29
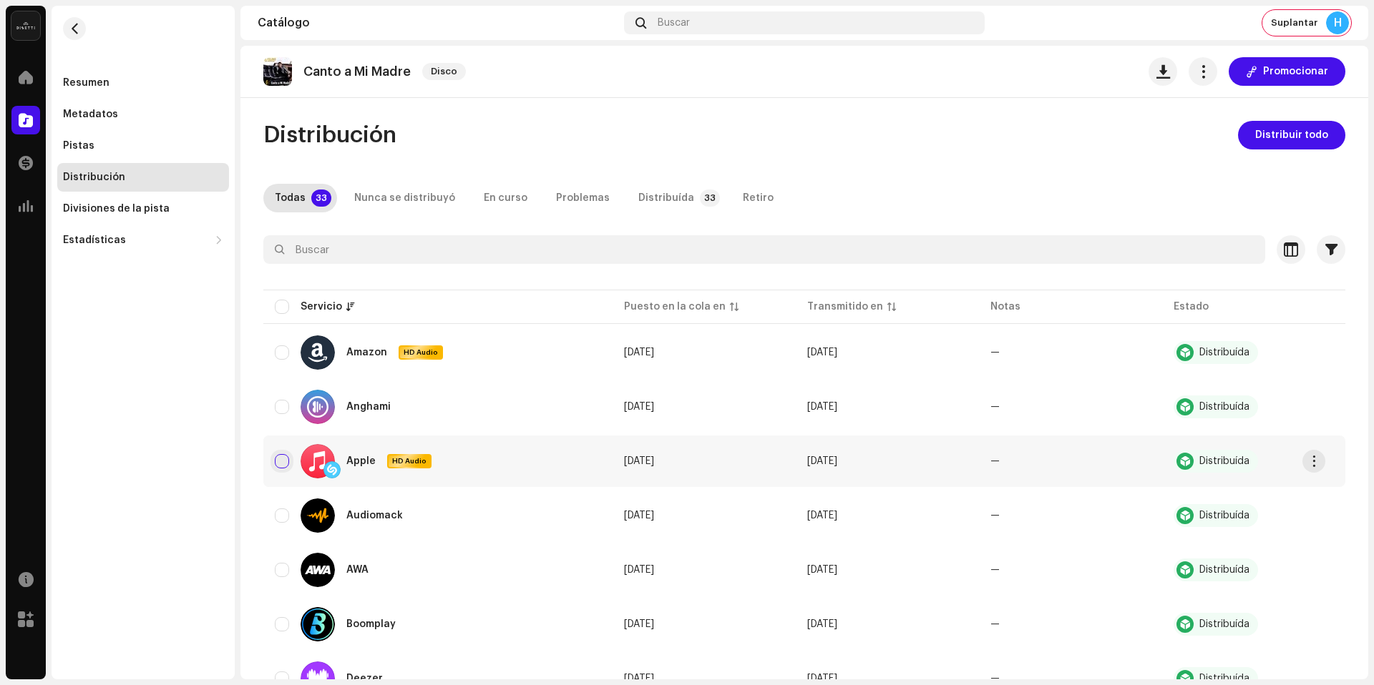
click at [275, 466] on input "checkbox" at bounding box center [282, 461] width 14 height 14
checkbox input "true"
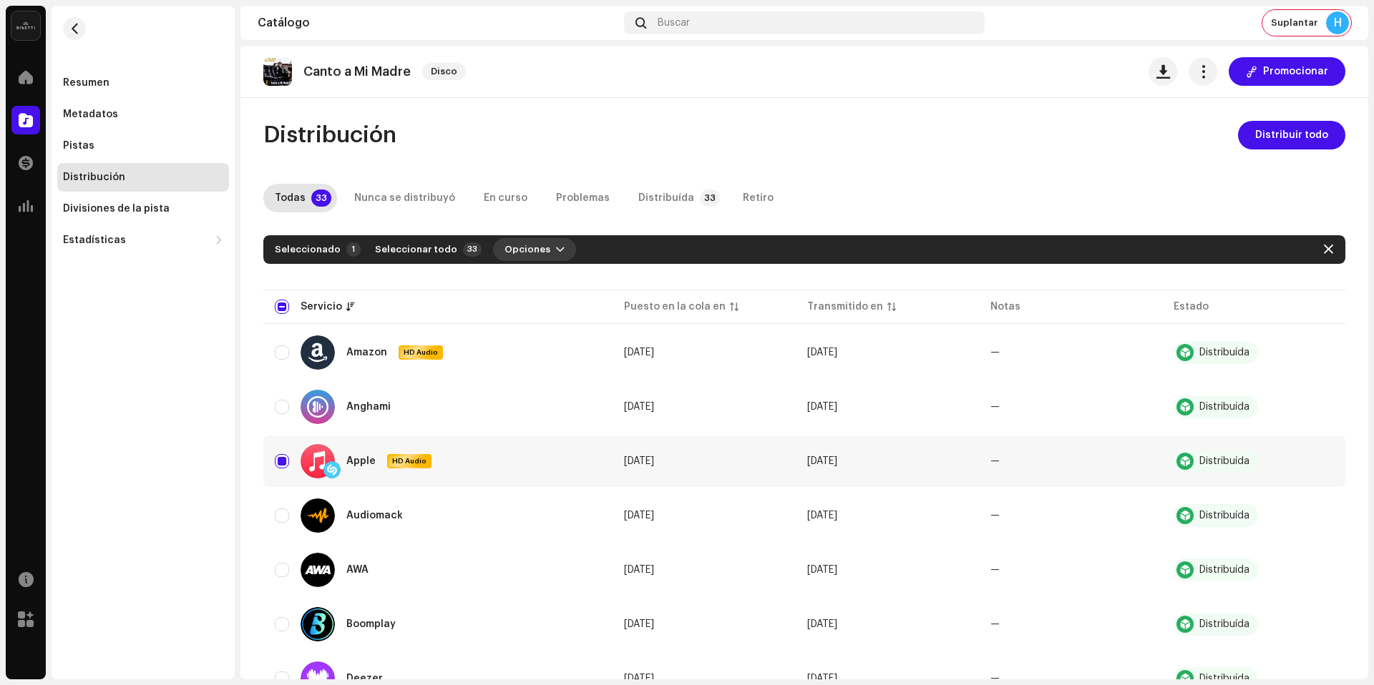
click at [556, 249] on span "button" at bounding box center [560, 249] width 9 height 11
click at [544, 276] on div "Distribuir" at bounding box center [559, 281] width 133 height 11
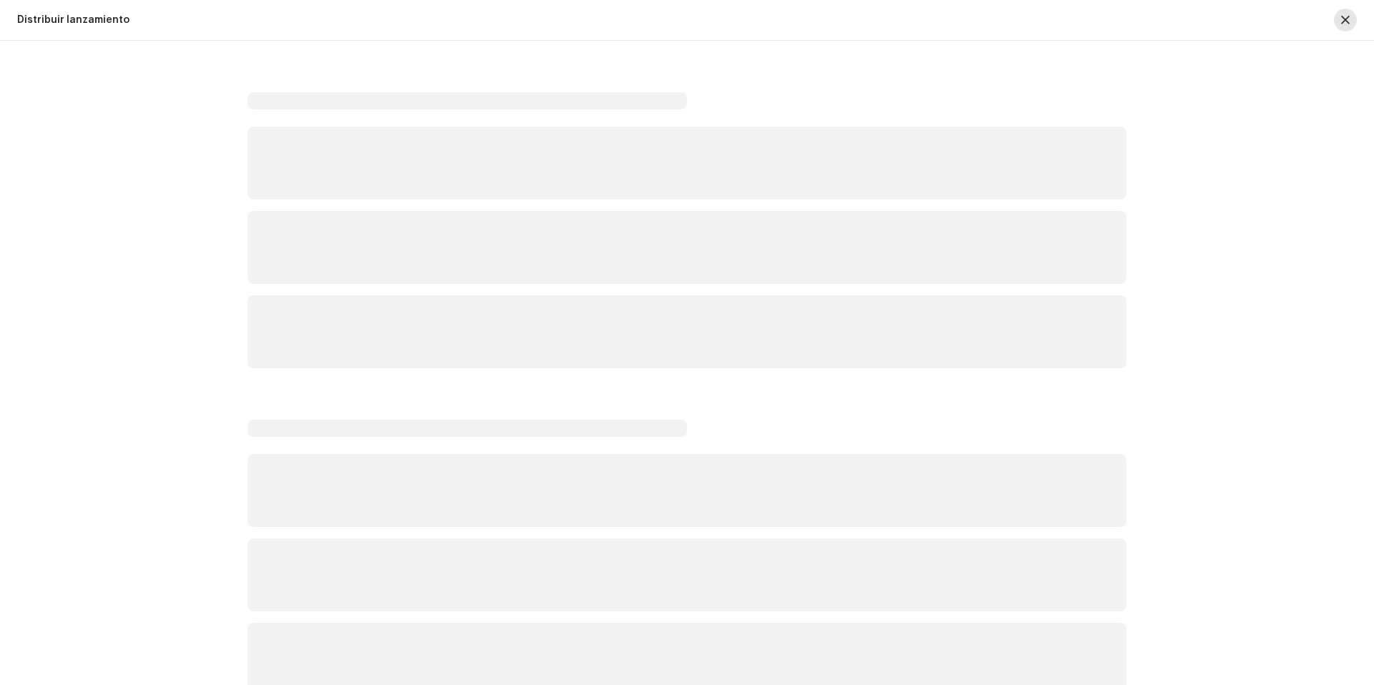
click at [1341, 21] on span "button" at bounding box center [1345, 19] width 9 height 11
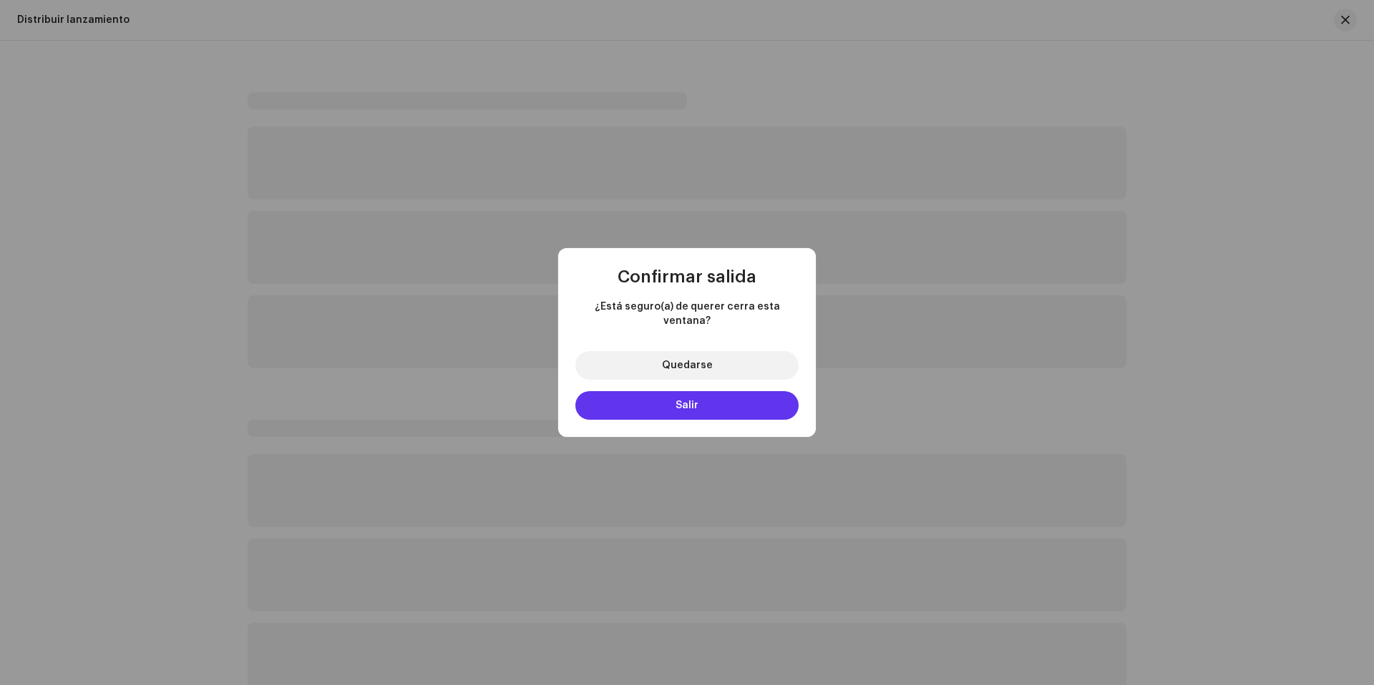
click at [682, 401] on span "Salir" at bounding box center [686, 406] width 23 height 10
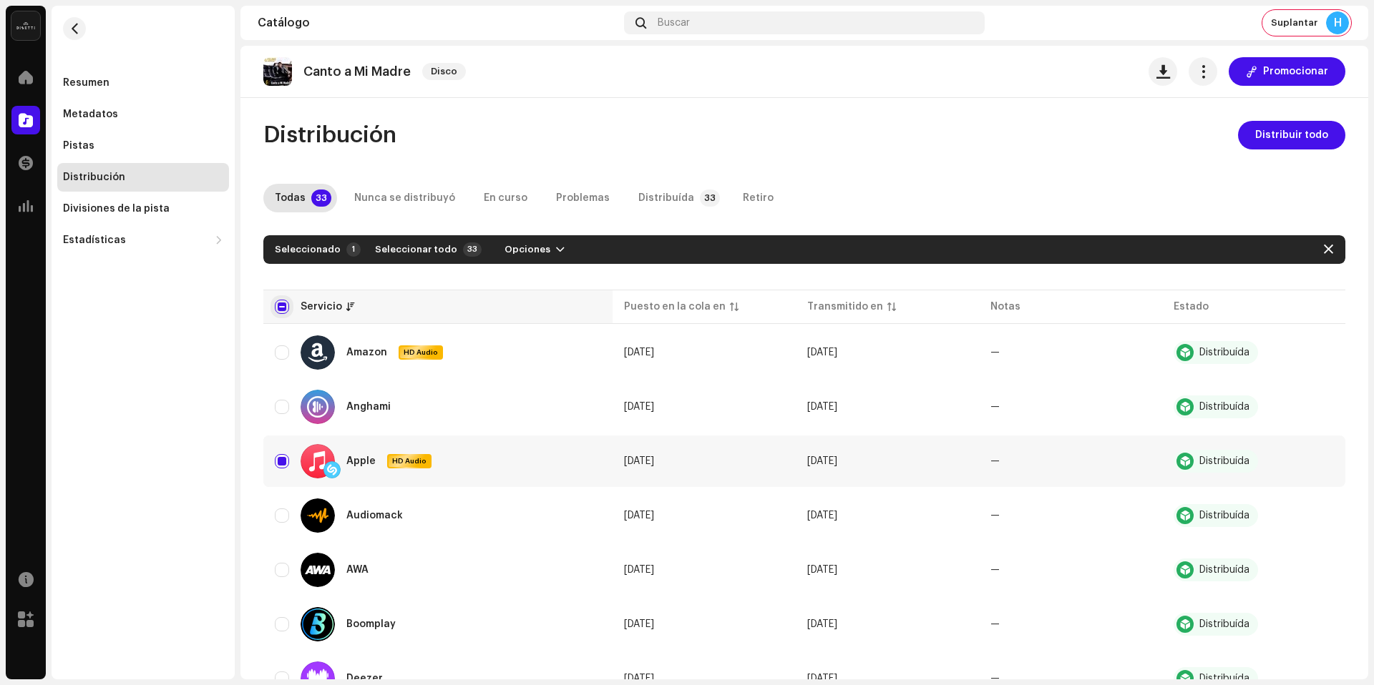
click at [287, 306] on input "checkbox" at bounding box center [282, 307] width 14 height 14
checkbox input "true"
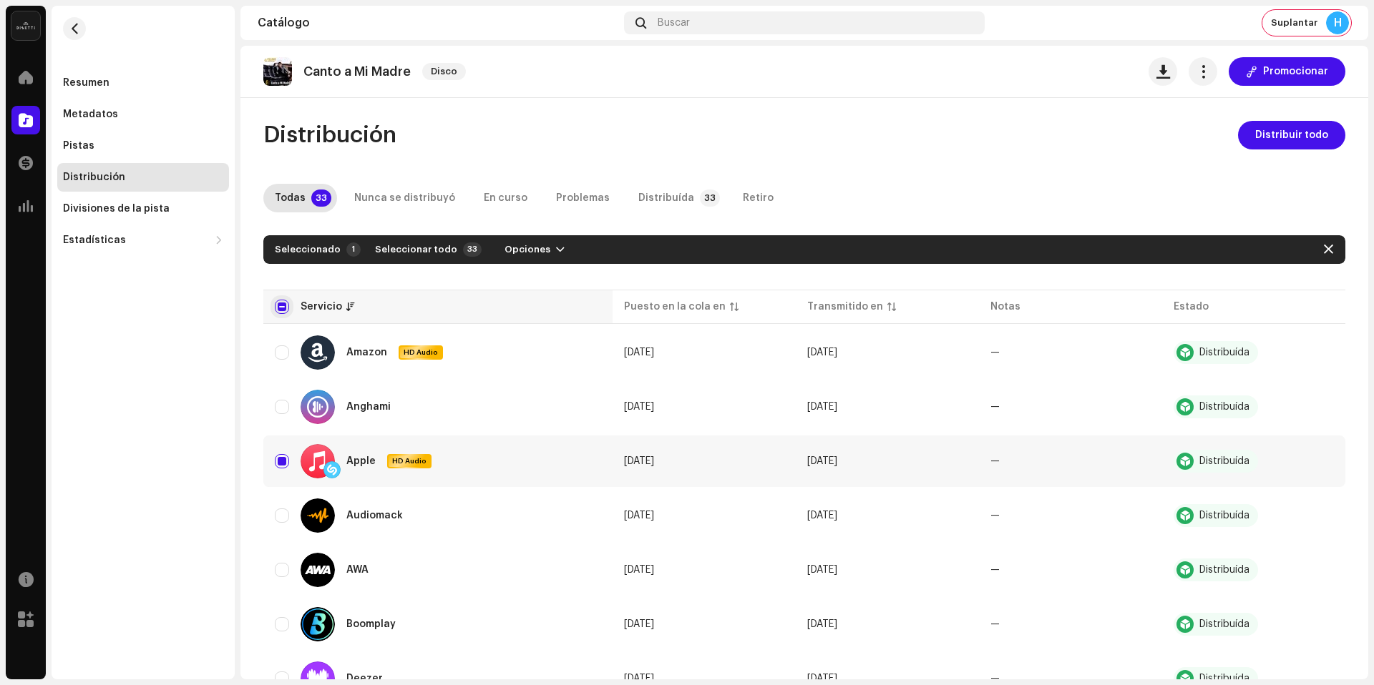
checkbox input "true"
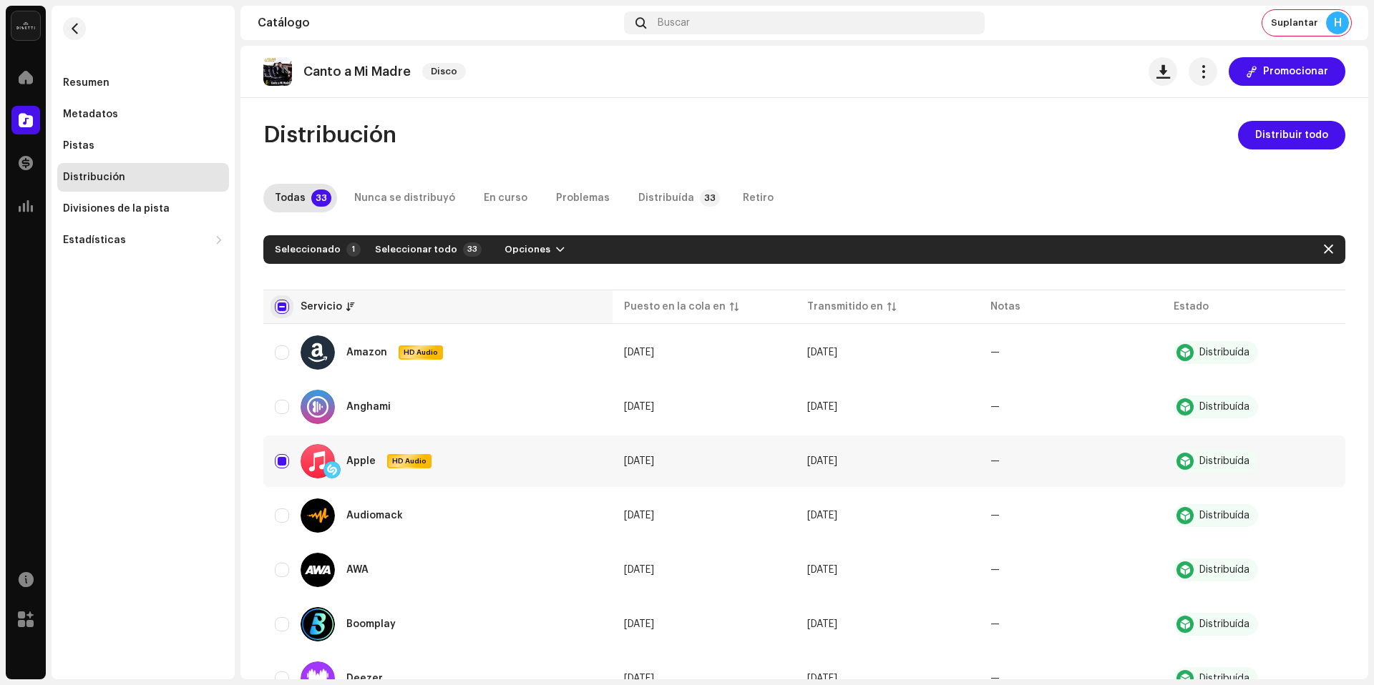
checkbox input "true"
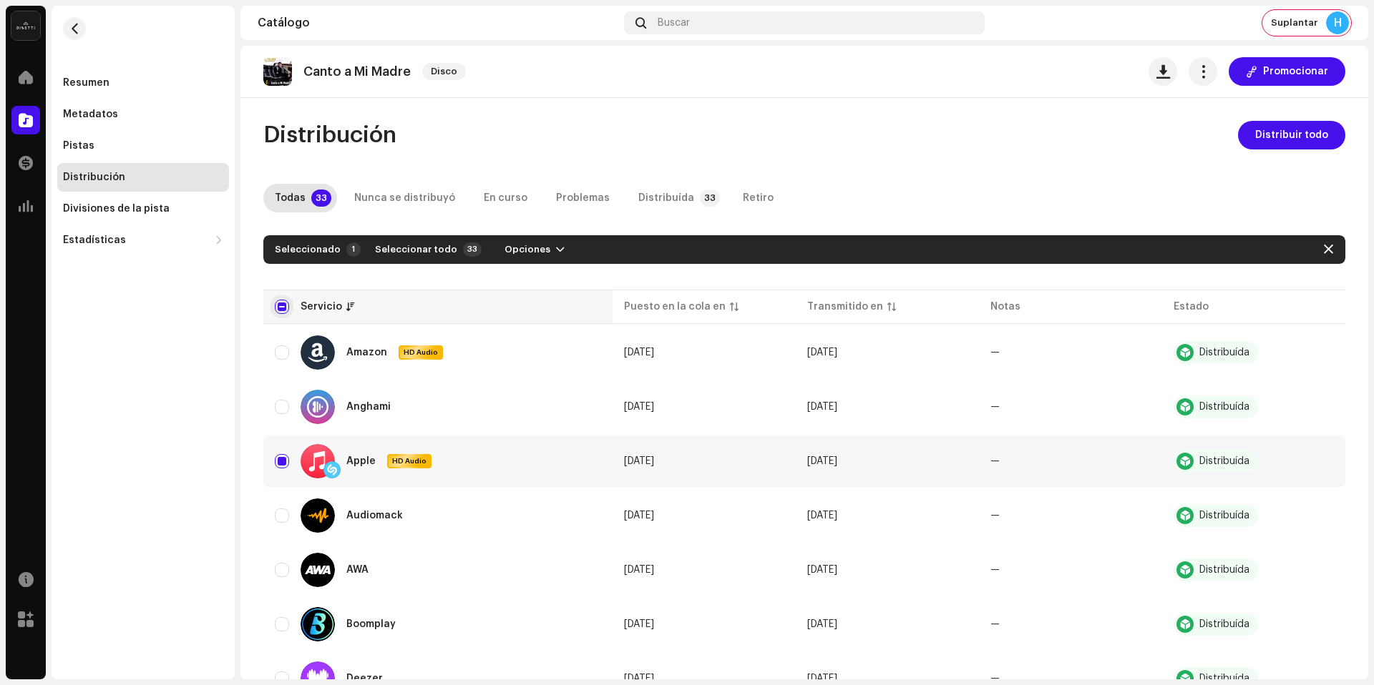
checkbox input "true"
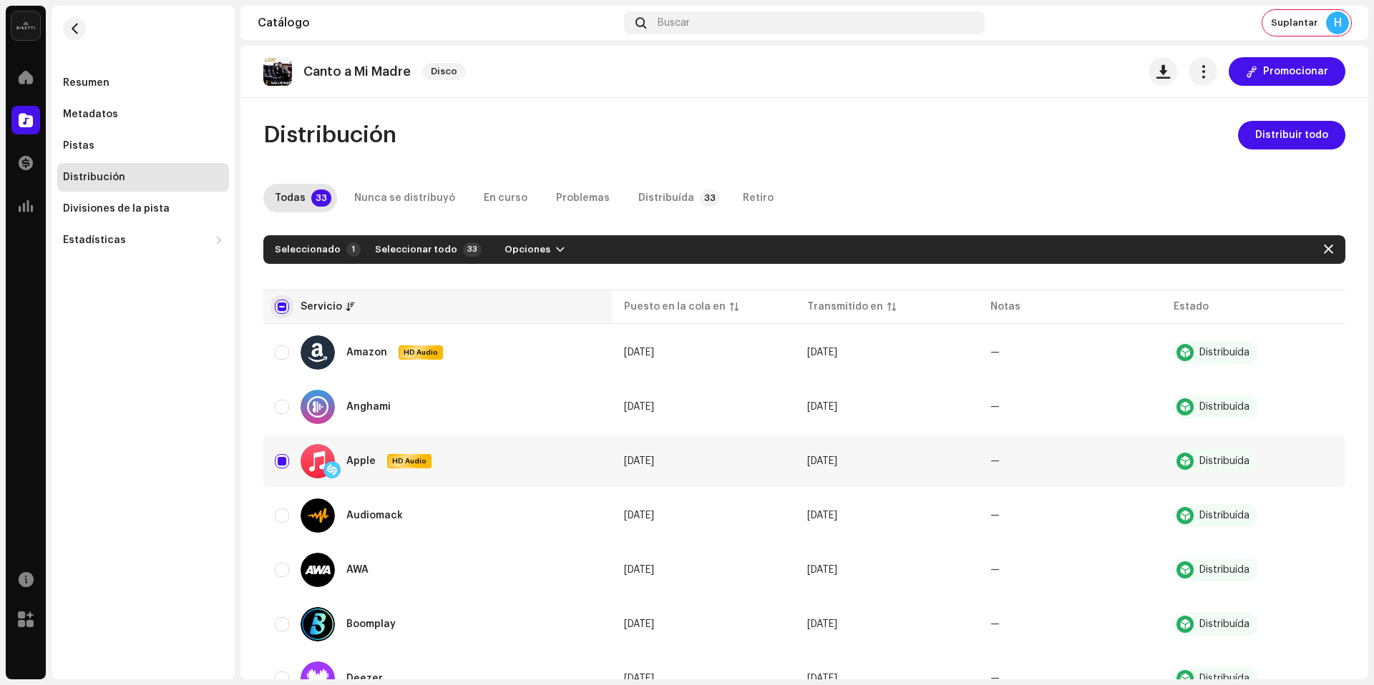
checkbox input "true"
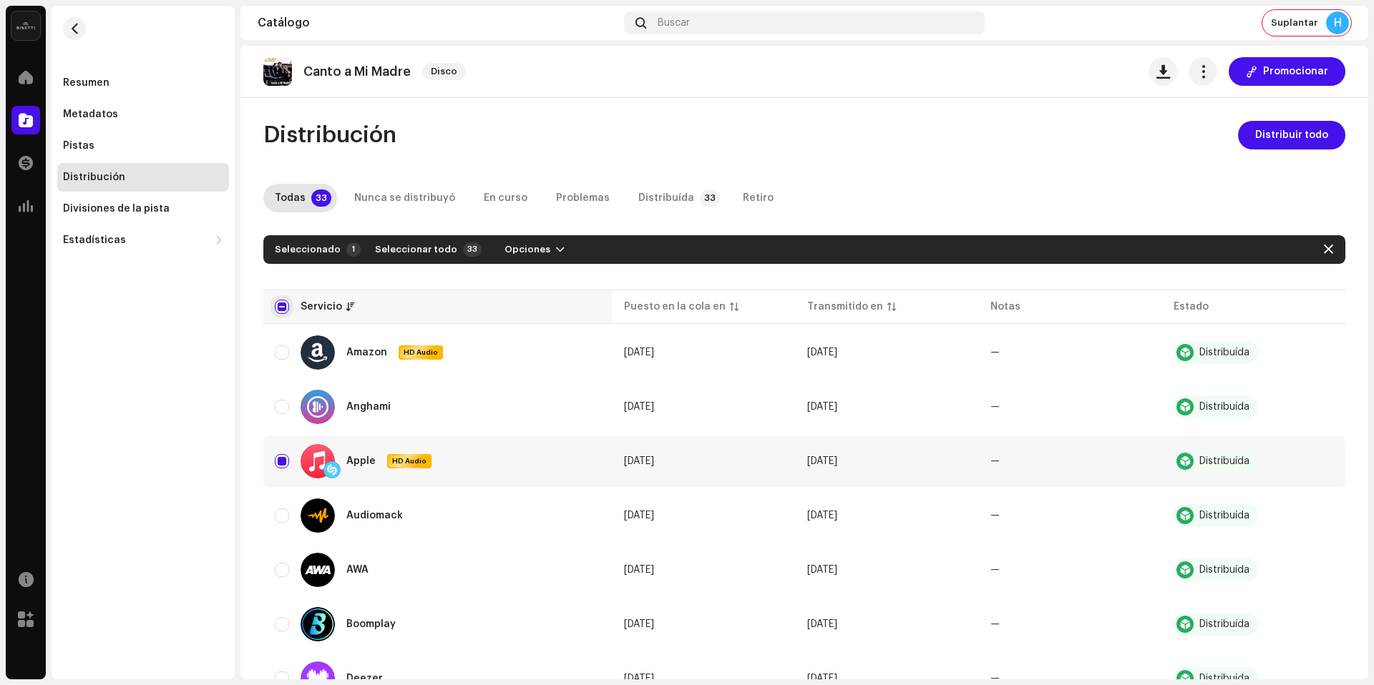
checkbox input "true"
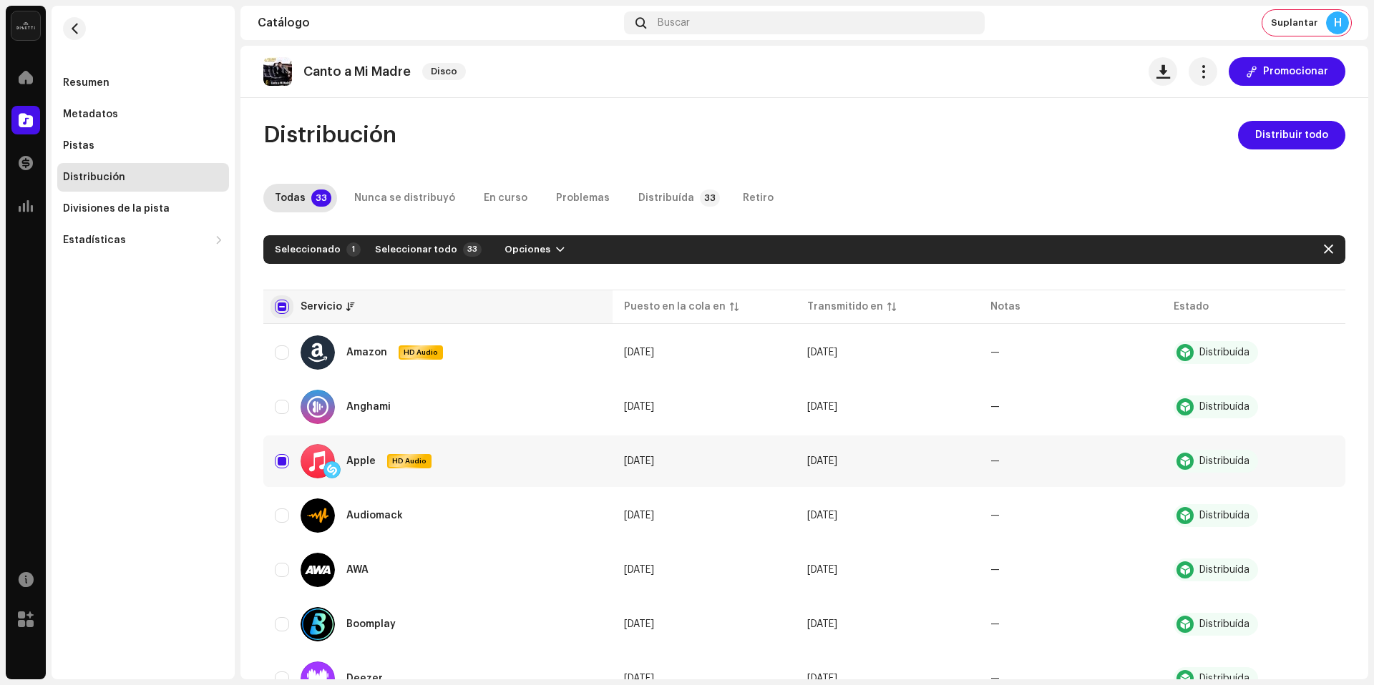
checkbox input "true"
click at [1300, 140] on span "Distribuir todo" at bounding box center [1291, 135] width 73 height 29
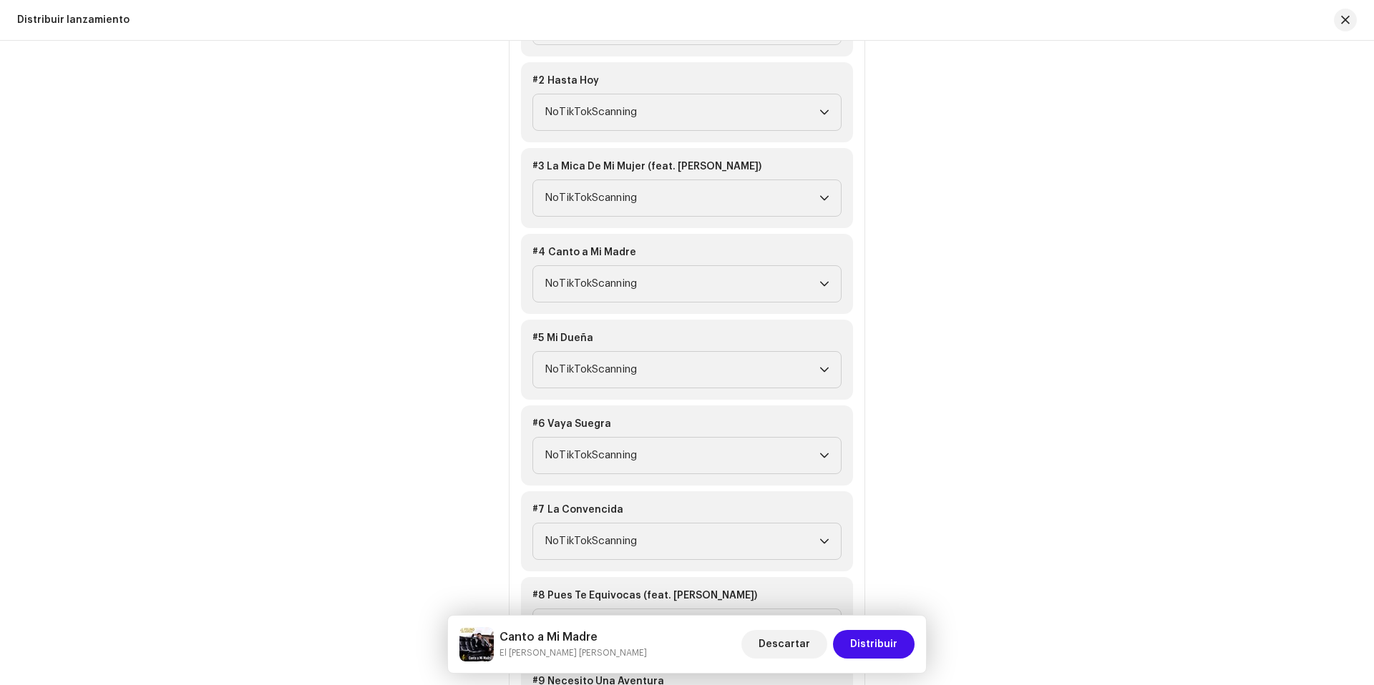
scroll to position [2438, 0]
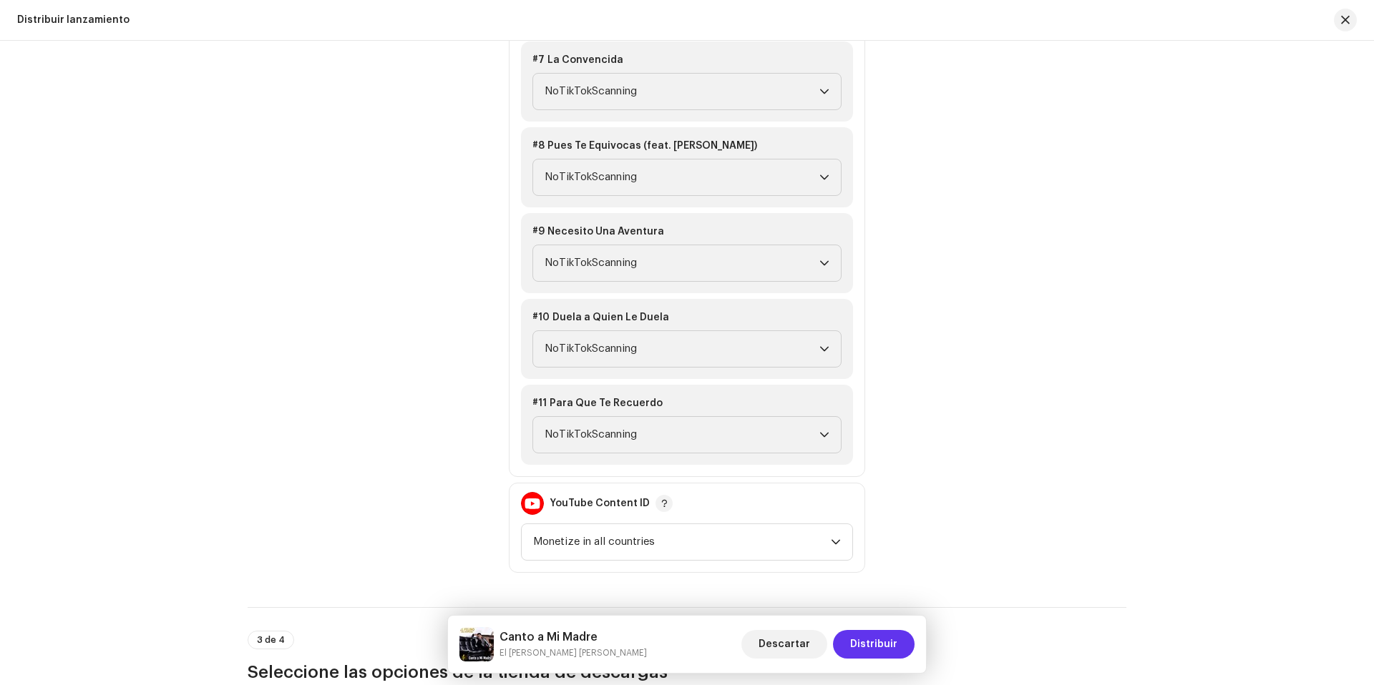
click at [874, 645] on span "Distribuir" at bounding box center [873, 644] width 47 height 29
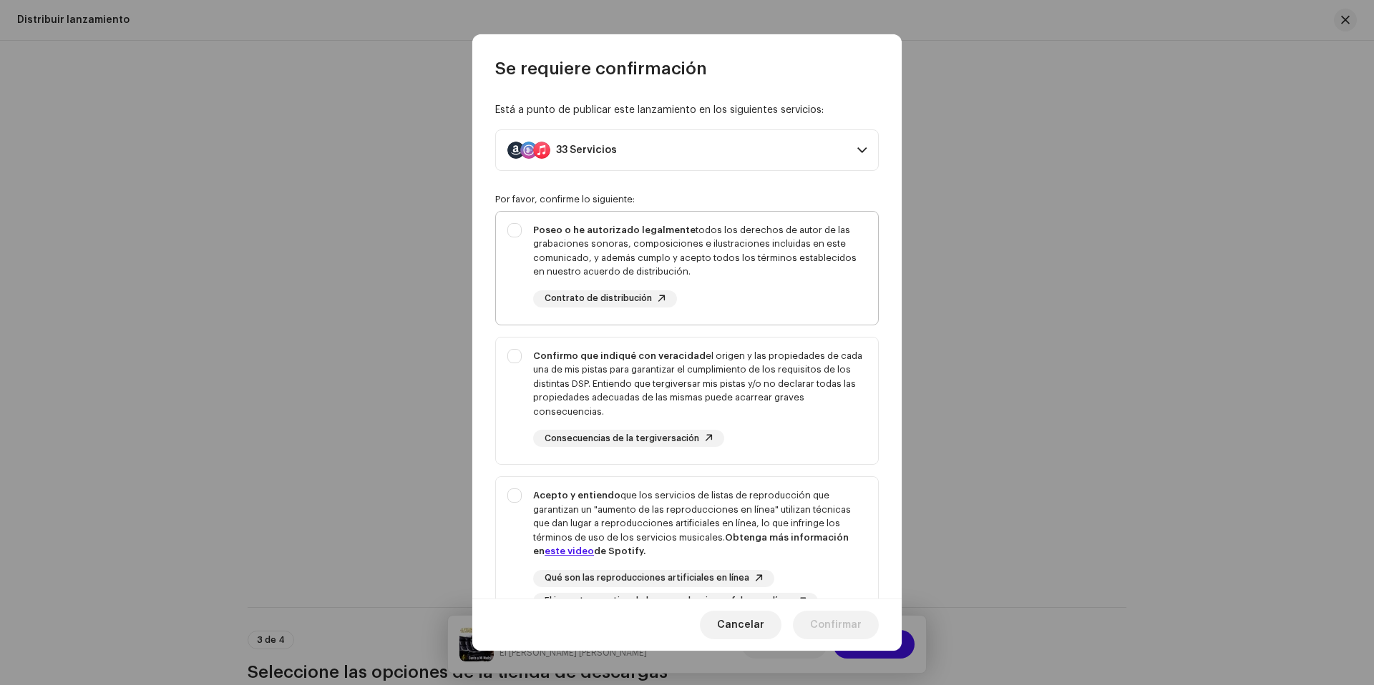
click at [508, 264] on div "Poseo o he autorizado legalmente todos los derechos de autor de las grabaciones…" at bounding box center [687, 265] width 382 height 107
checkbox input "true"
drag, startPoint x: 507, startPoint y: 364, endPoint x: 508, endPoint y: 374, distance: 10.1
click at [507, 364] on div "Confirmo que indiqué con veracidad el origen y las propiedades de cada una de m…" at bounding box center [687, 399] width 382 height 122
checkbox input "true"
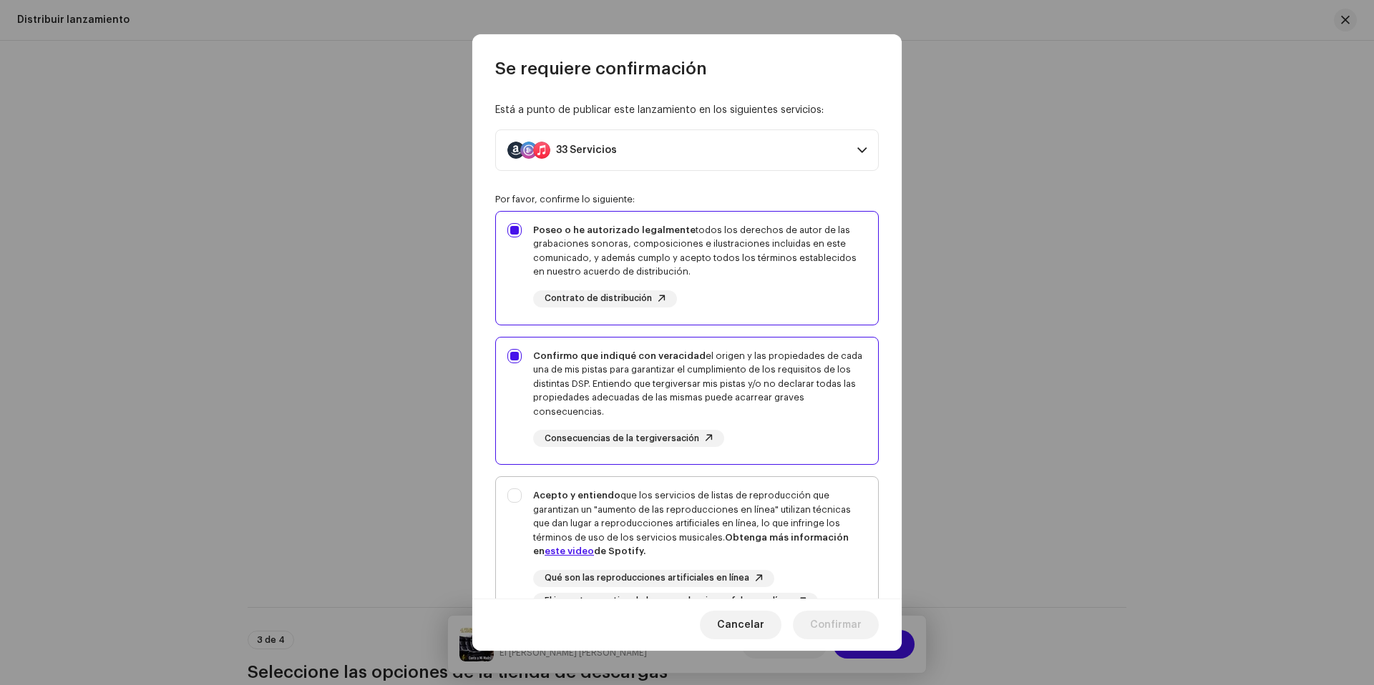
click at [509, 505] on div "Acepto y entiendo que los servicios de listas de reproducción que garantizan un…" at bounding box center [687, 549] width 382 height 145
checkbox input "true"
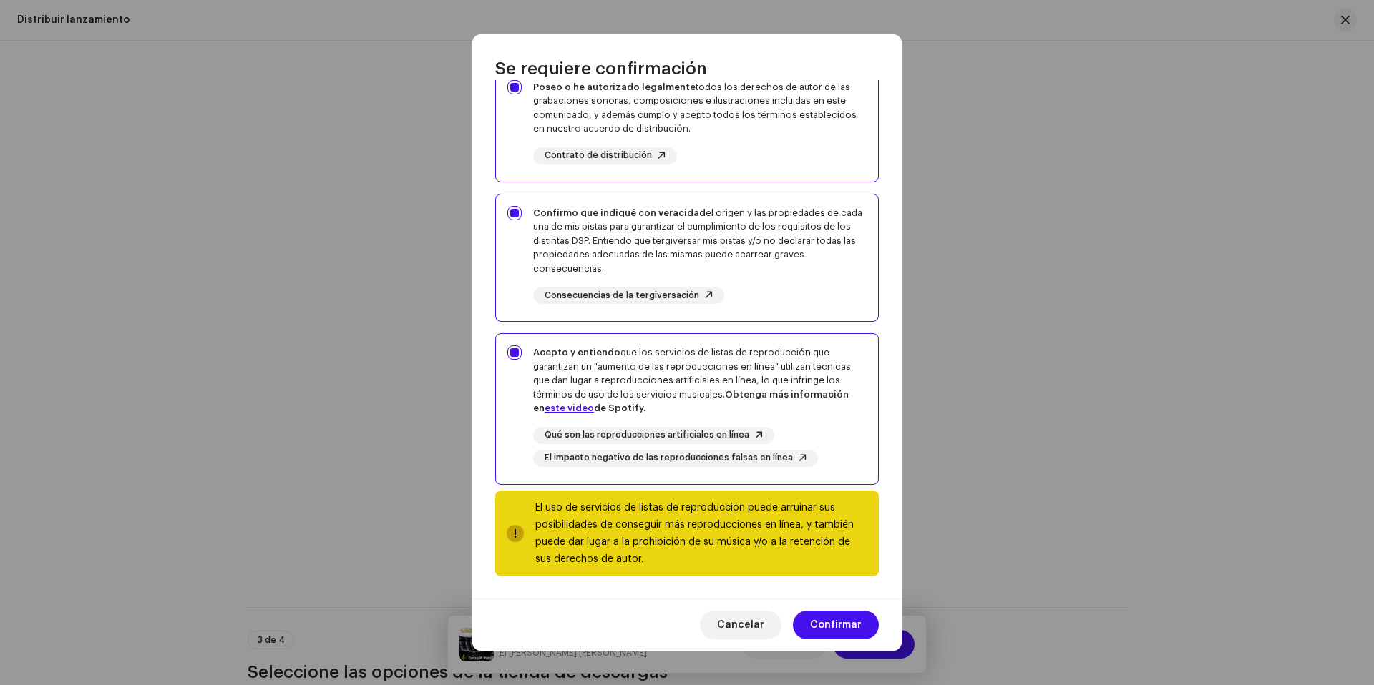
scroll to position [144, 0]
click at [846, 624] on span "Confirmar" at bounding box center [836, 625] width 52 height 29
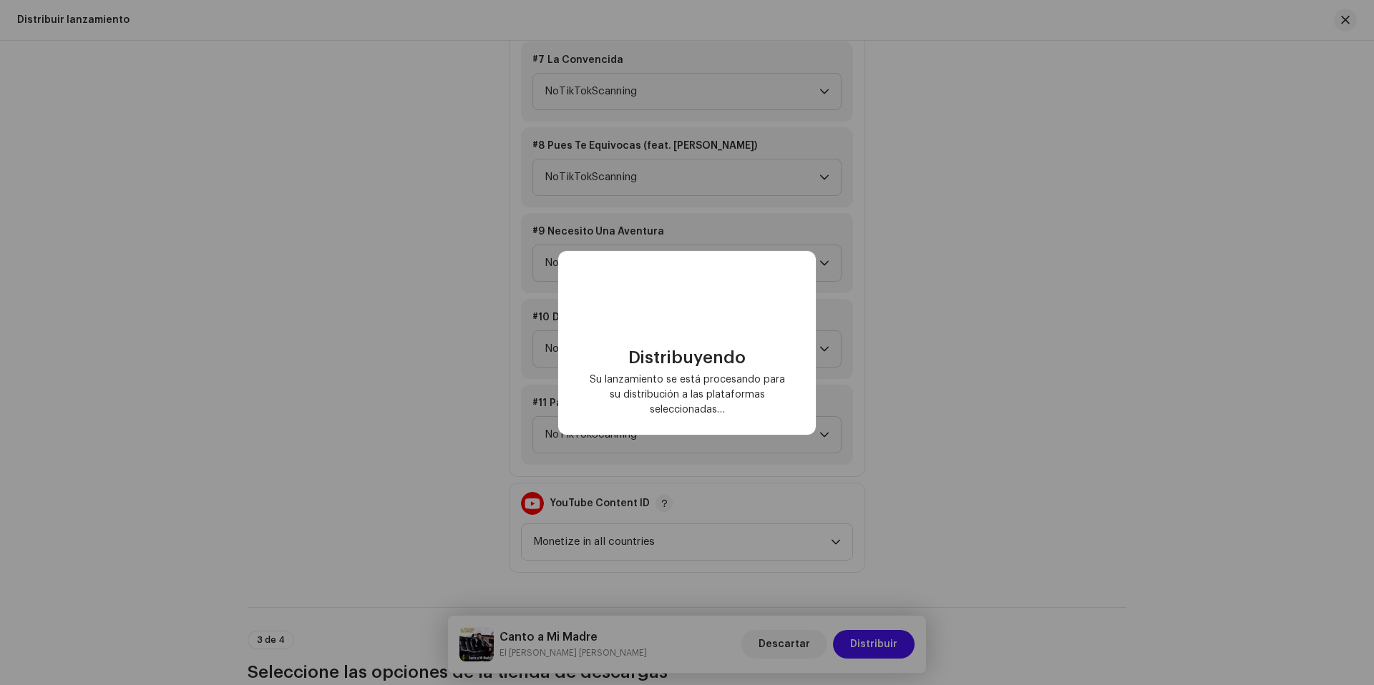
checkbox input "false"
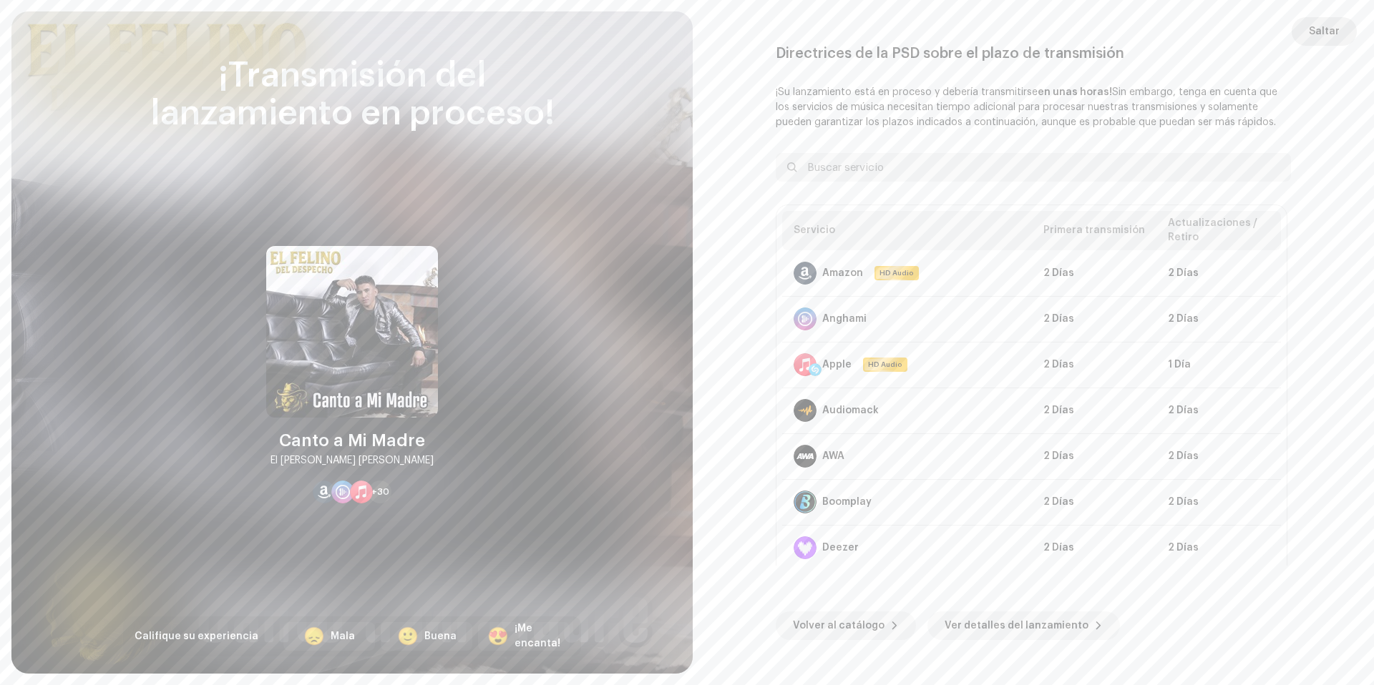
click at [1336, 27] on span "Saltar" at bounding box center [1323, 31] width 31 height 29
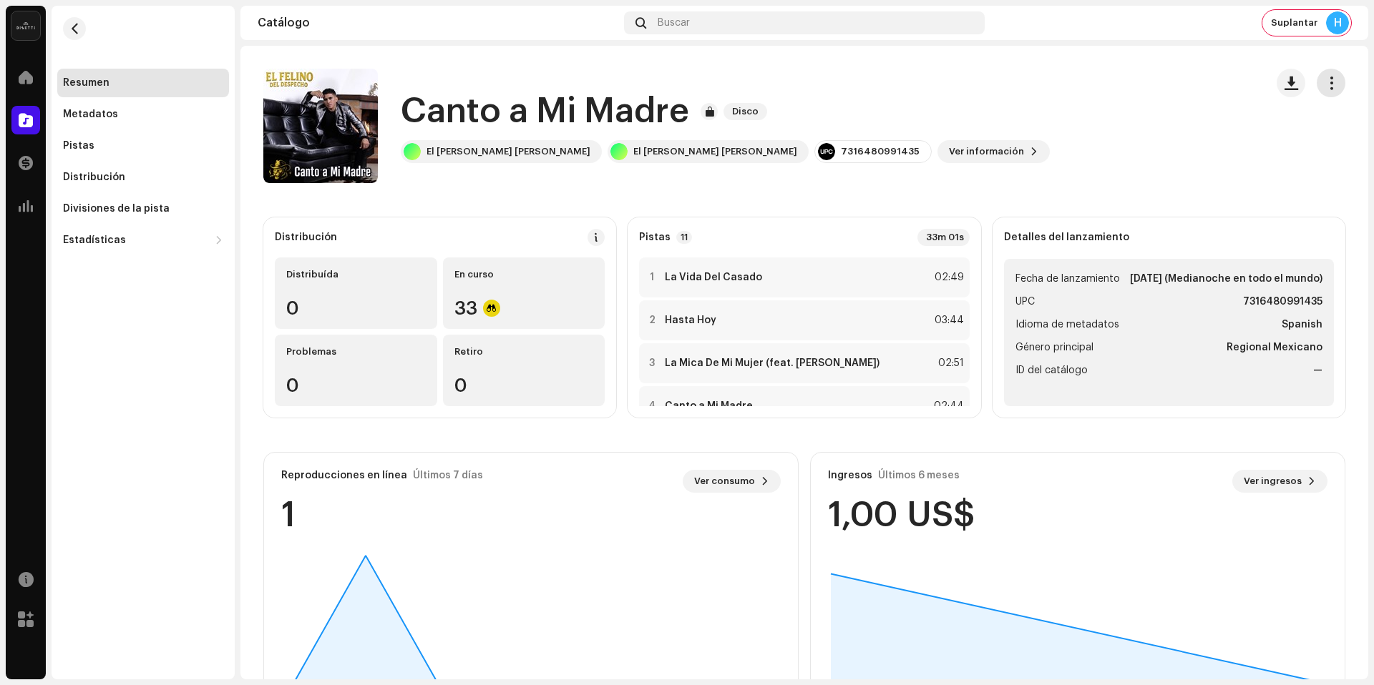
click at [1324, 80] on span "button" at bounding box center [1331, 82] width 14 height 11
click at [1337, 21] on div "H" at bounding box center [1337, 22] width 23 height 23
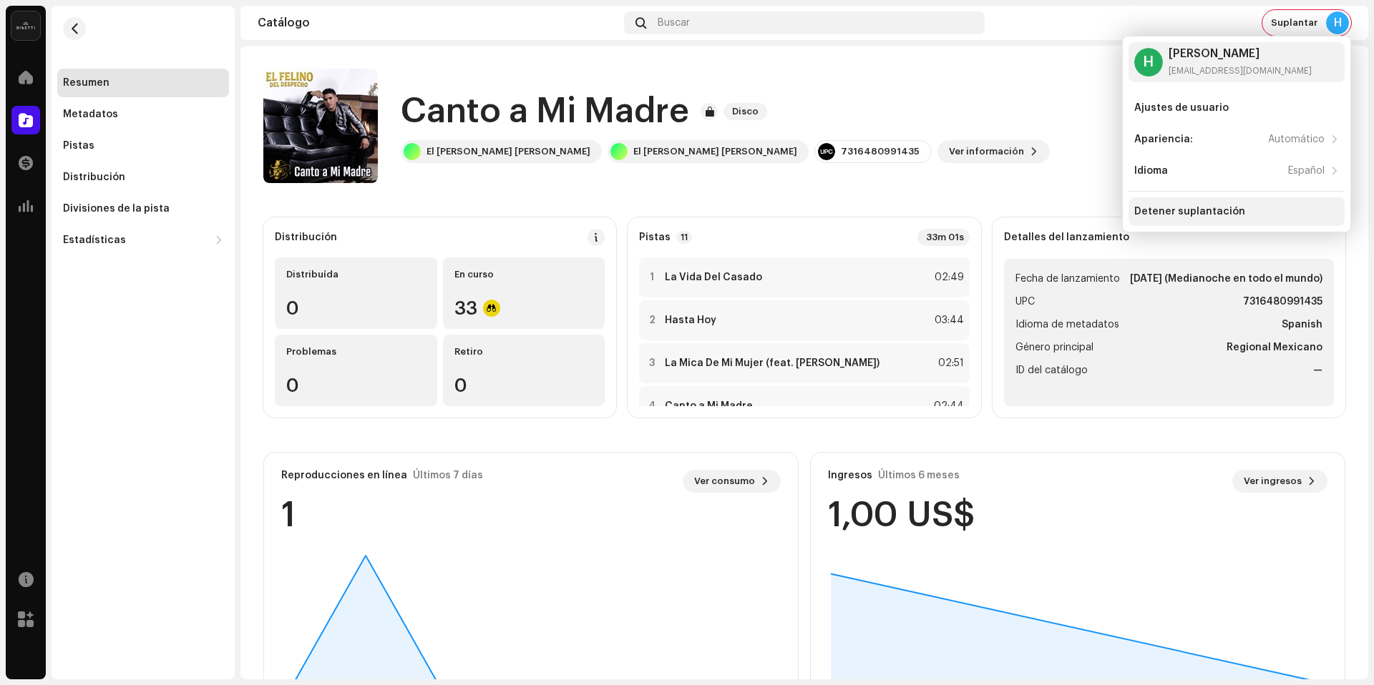
click at [1192, 214] on div "Detener suplantación" at bounding box center [1189, 211] width 111 height 11
